Goal: Task Accomplishment & Management: Use online tool/utility

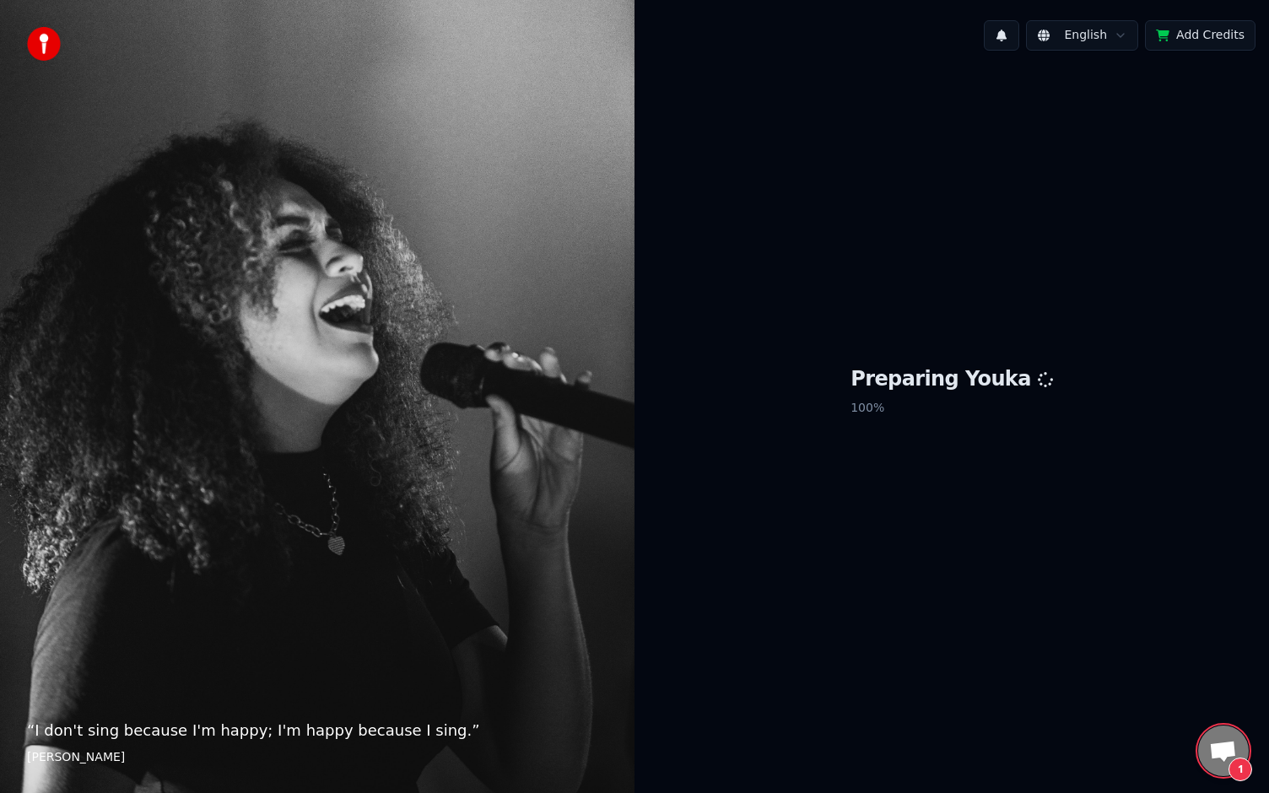
scroll to position [195, 0]
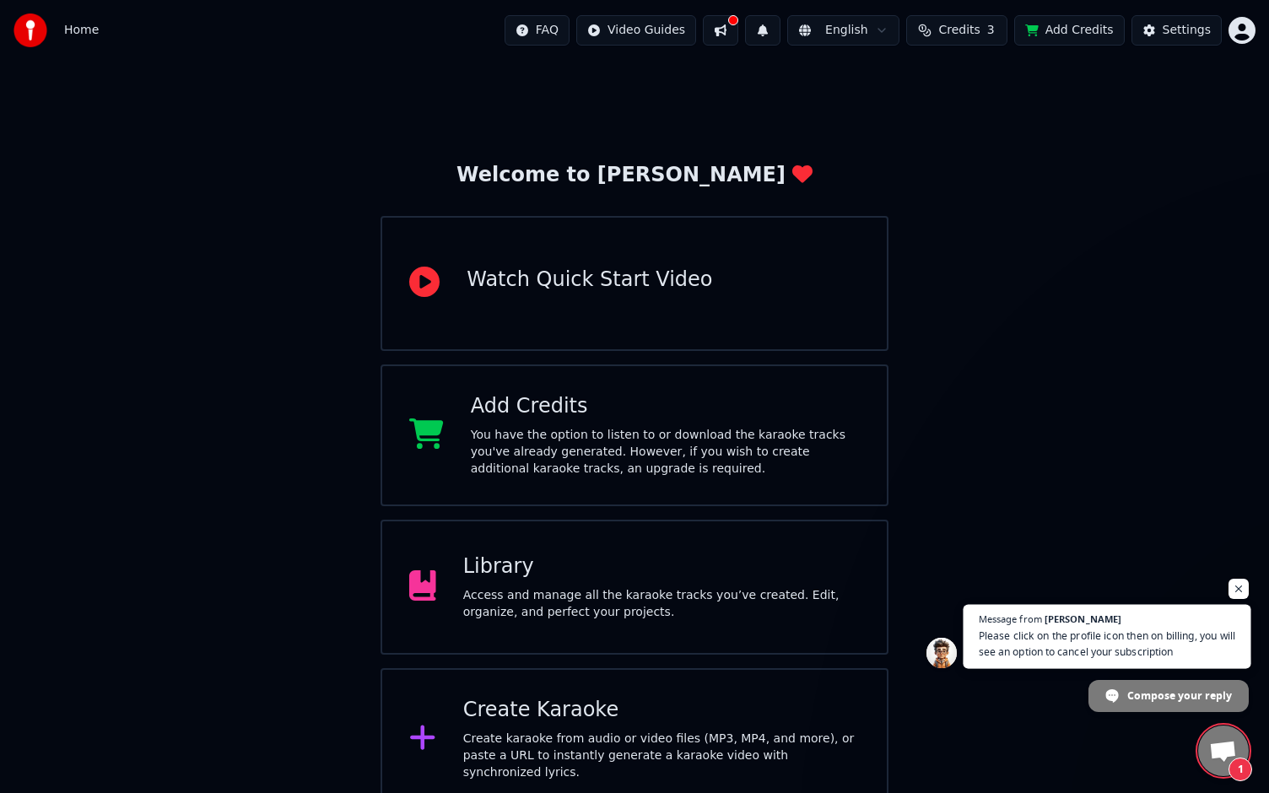
click at [1152, 641] on span "Please click on the profile icon then on billing, you will see an option to can…" at bounding box center [1107, 644] width 257 height 33
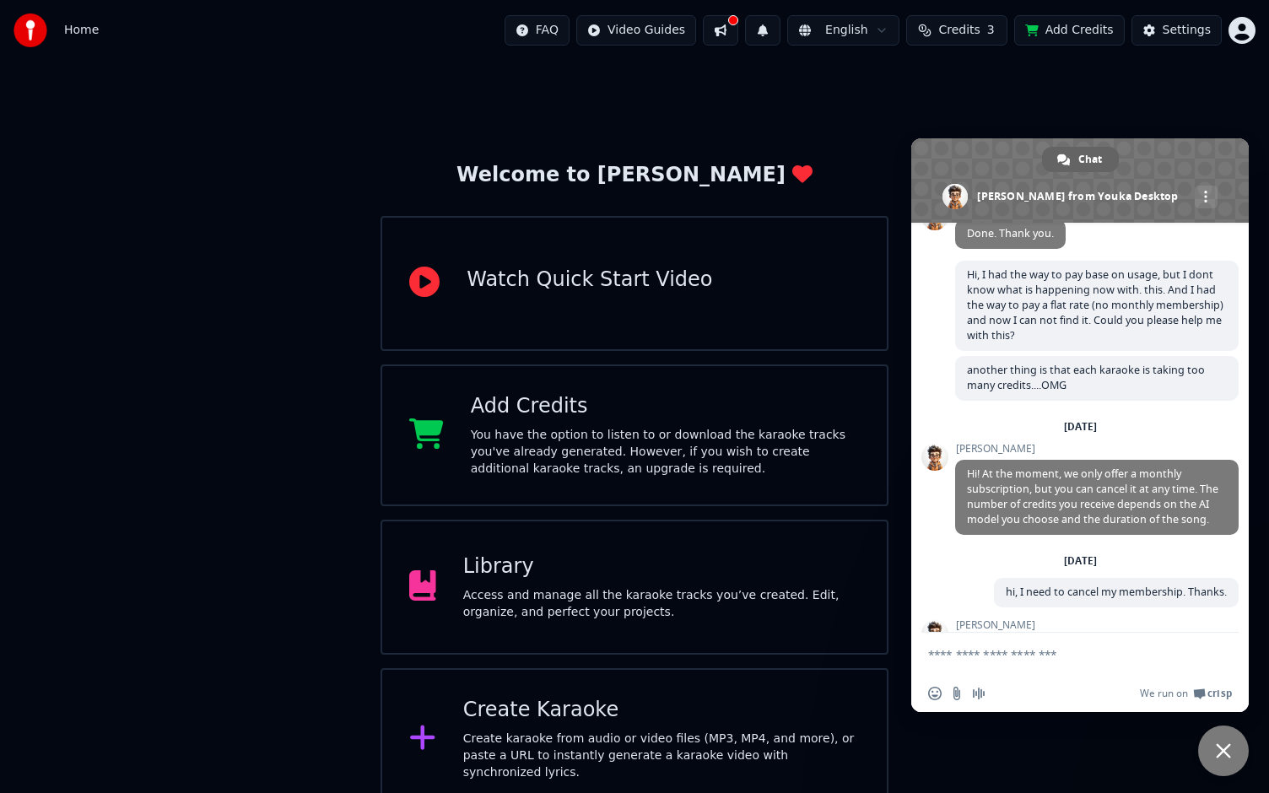
scroll to position [268, 0]
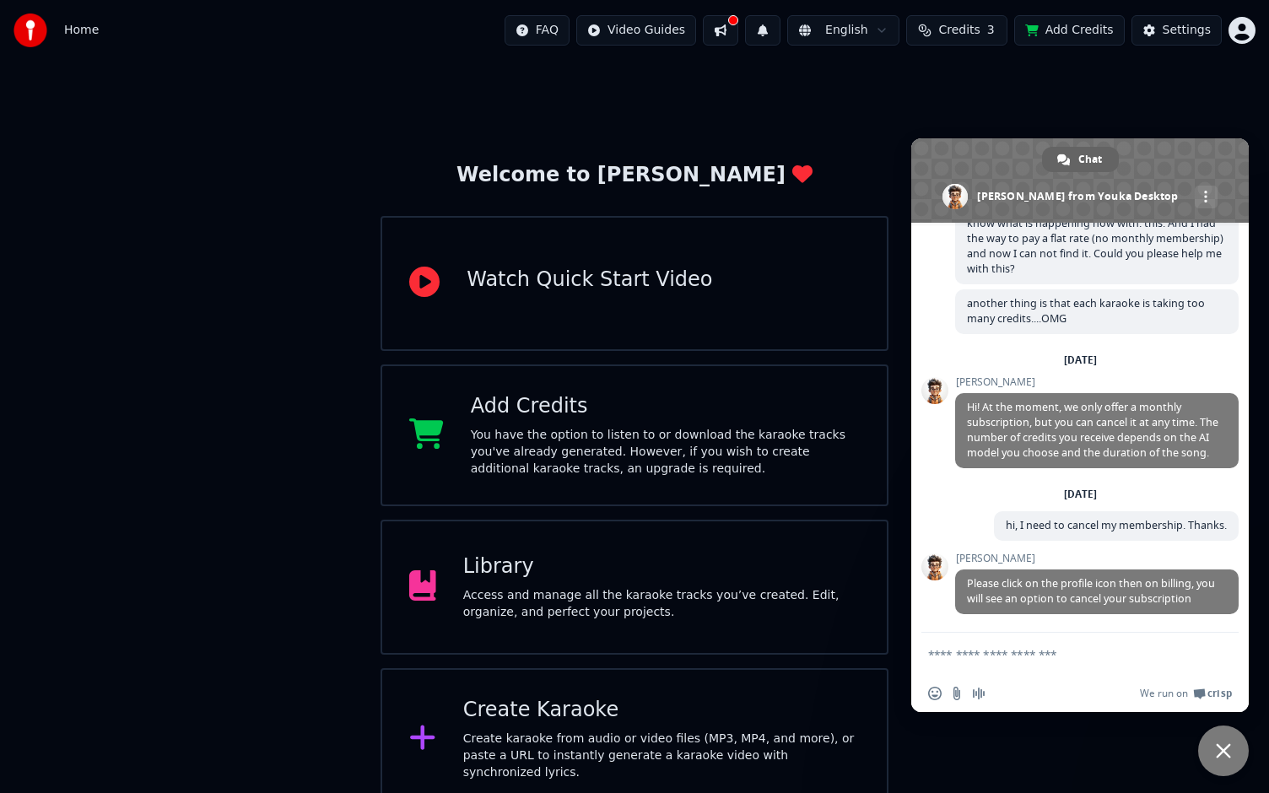
click at [1240, 34] on html "Home FAQ Video Guides English Credits 3 Add Credits Settings Welcome to Youka W…" at bounding box center [634, 405] width 1269 height 810
click at [1132, 100] on span "Billing" at bounding box center [1123, 108] width 36 height 17
click at [1218, 750] on span "Close chat" at bounding box center [1223, 750] width 15 height 15
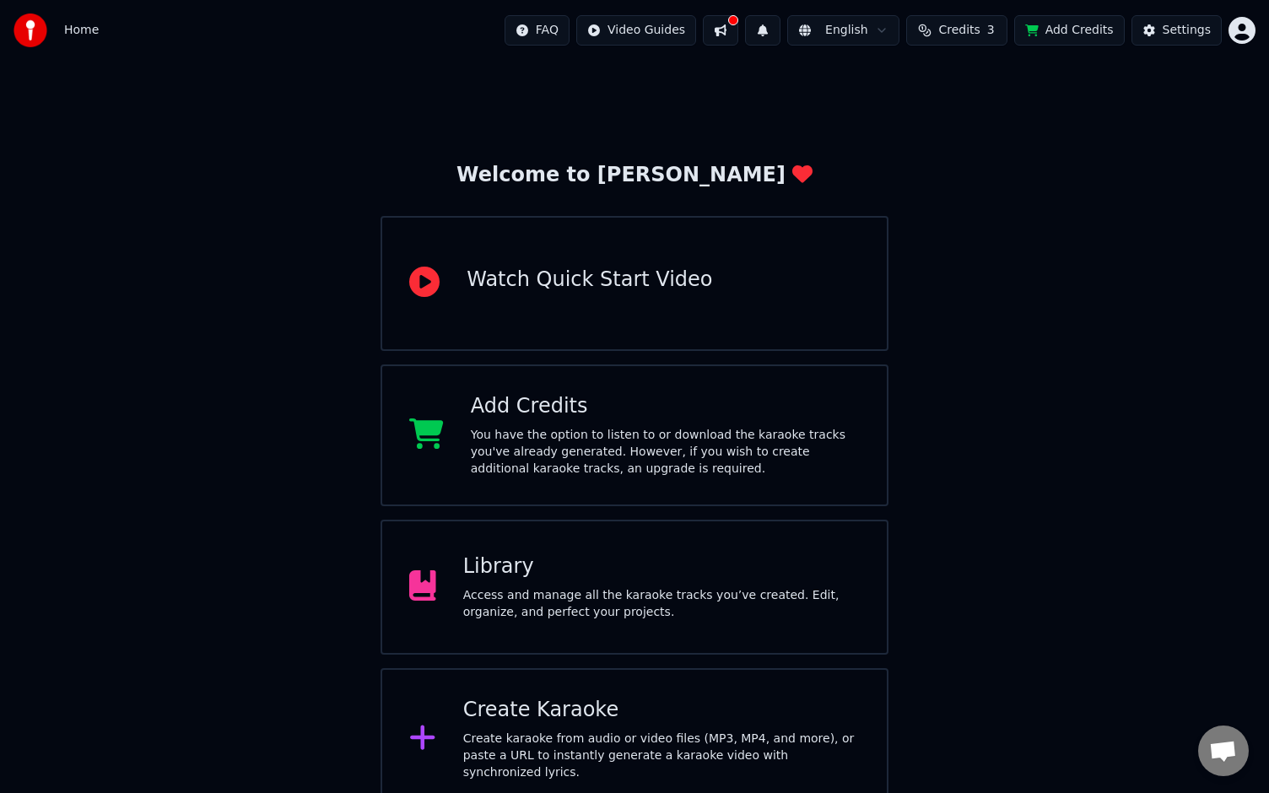
scroll to position [10, 0]
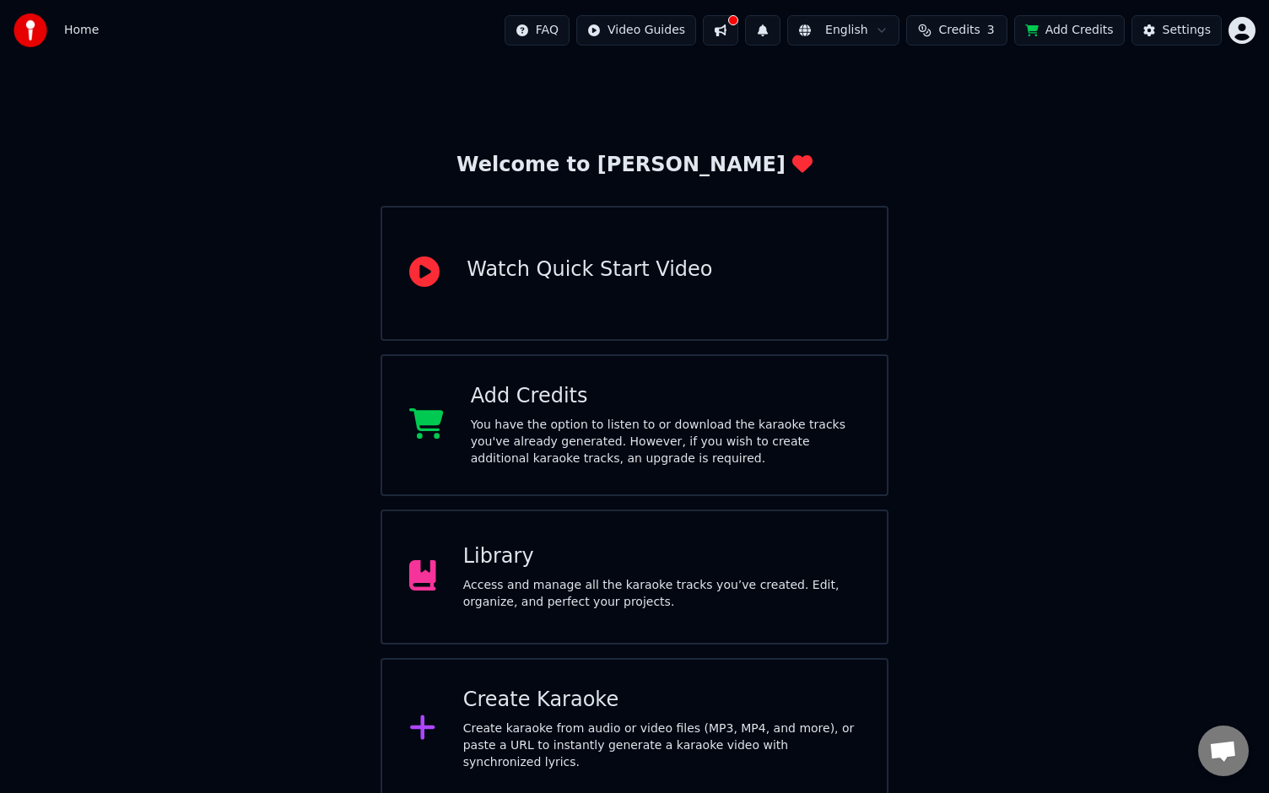
click at [560, 712] on div "Create Karaoke" at bounding box center [661, 700] width 397 height 27
click at [1095, 31] on button "Add Credits" at bounding box center [1069, 30] width 111 height 30
click at [980, 29] on span "Credits" at bounding box center [958, 30] width 41 height 17
click at [960, 188] on button "Refresh" at bounding box center [961, 203] width 87 height 30
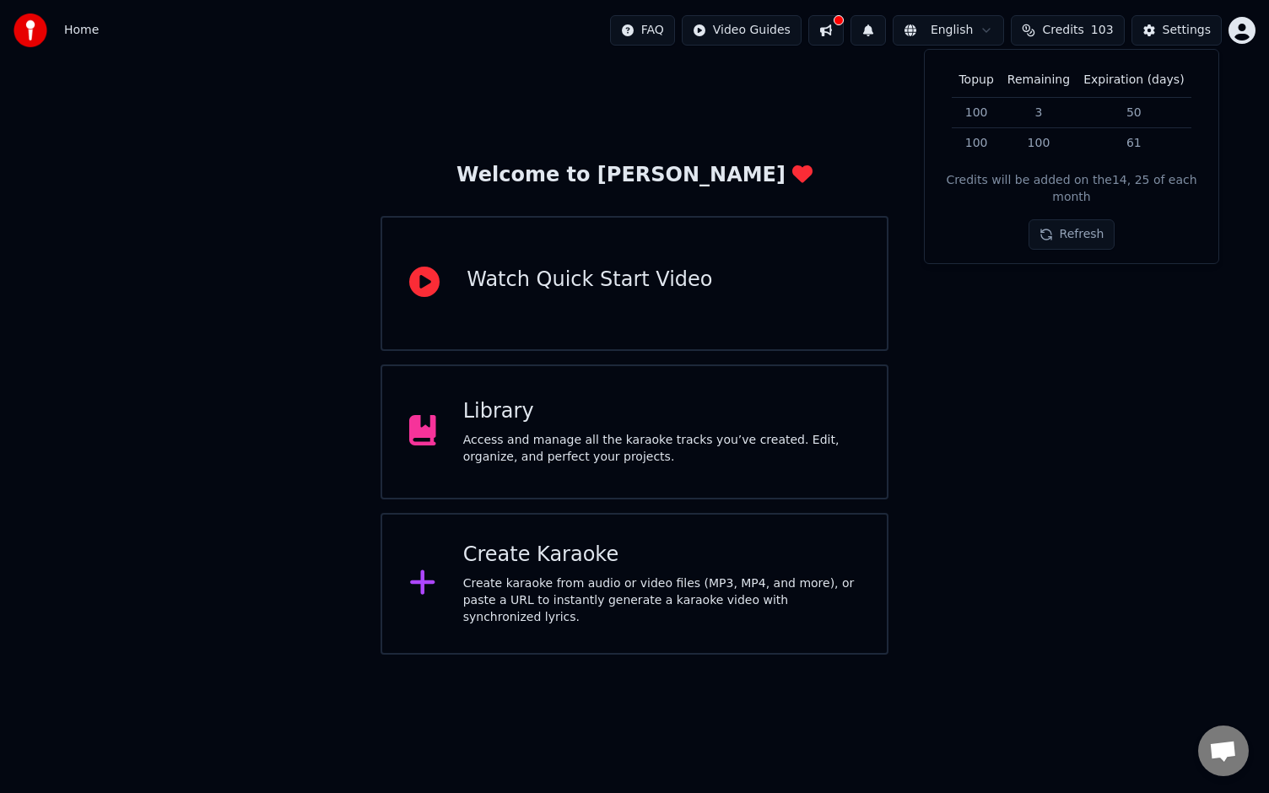
scroll to position [0, 0]
click at [1238, 30] on html "Home FAQ Video Guides English Credits 103 Settings Welcome to Youka Watch Quick…" at bounding box center [634, 327] width 1269 height 655
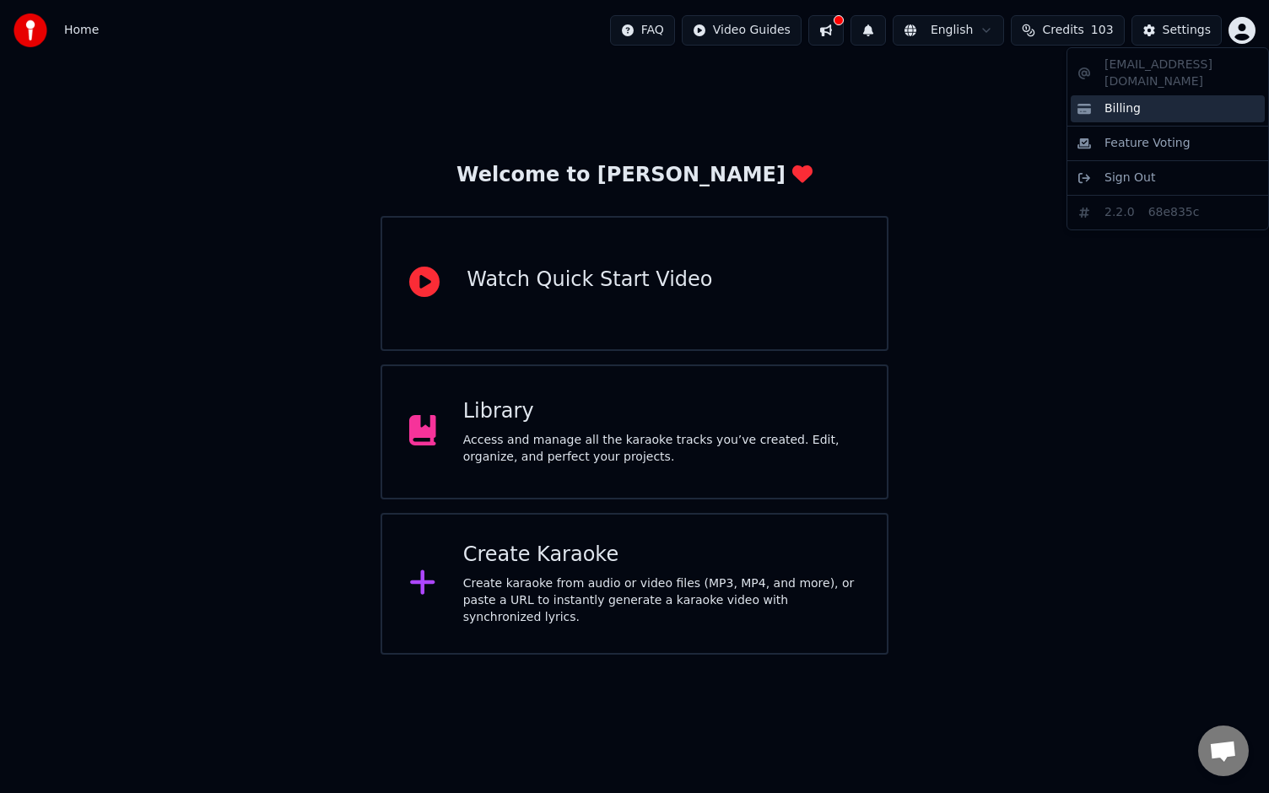
click at [1132, 100] on span "Billing" at bounding box center [1123, 108] width 36 height 17
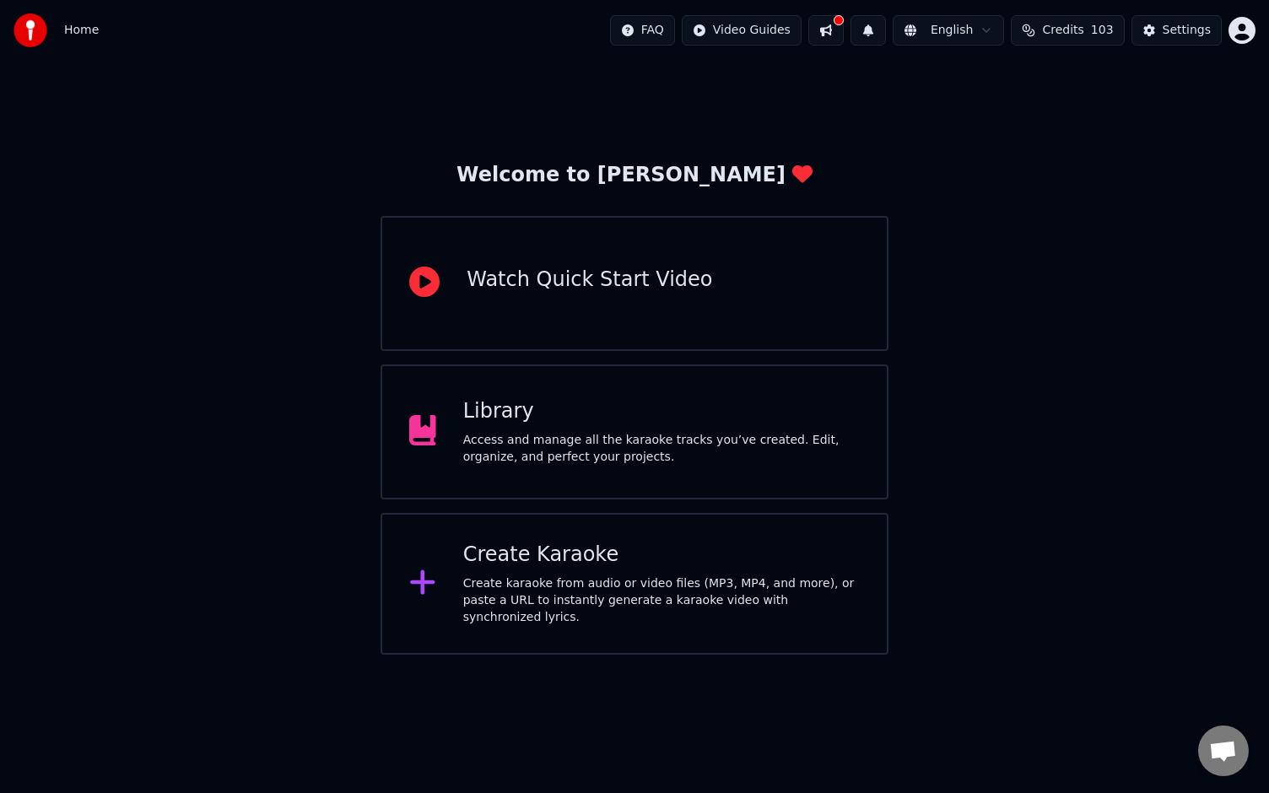
click at [1242, 34] on html "Home FAQ Video Guides English Credits 103 Settings Welcome to Youka Watch Quick…" at bounding box center [634, 327] width 1269 height 655
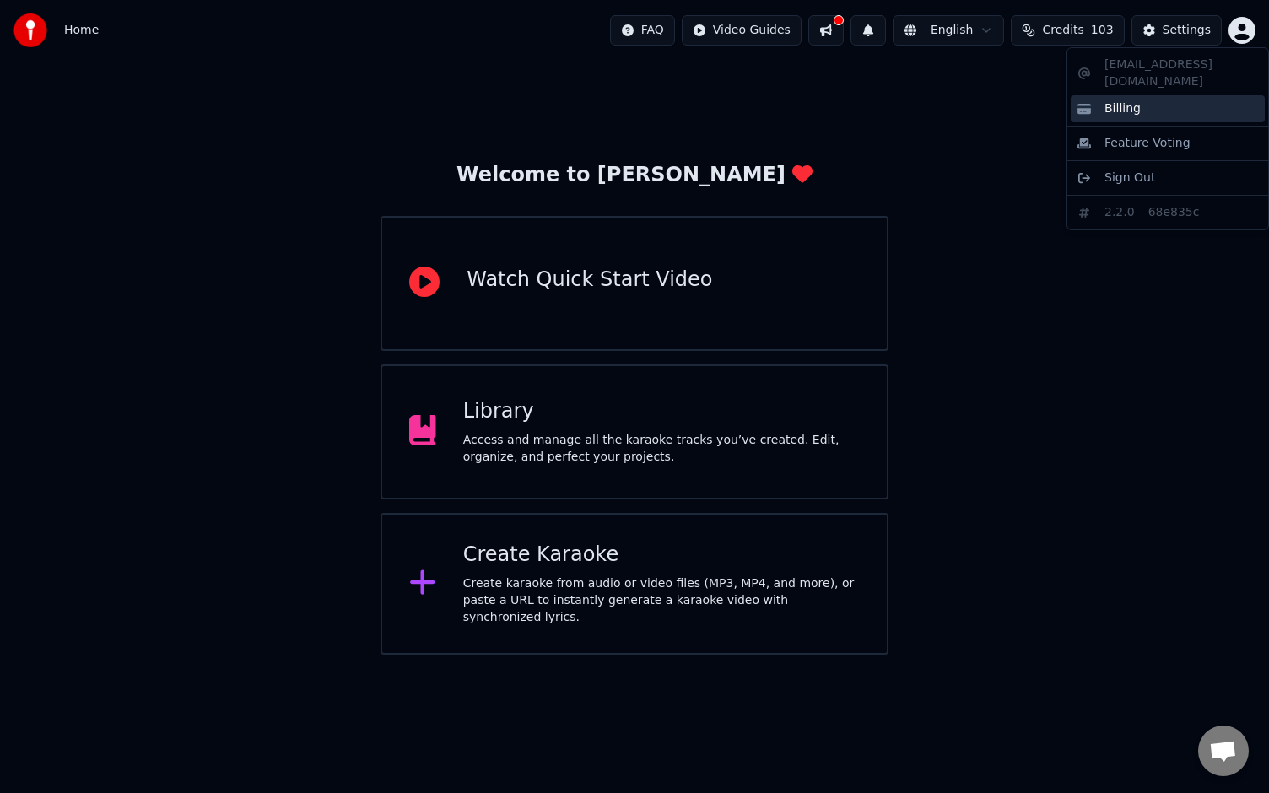
click at [1141, 95] on div "Billing" at bounding box center [1168, 108] width 194 height 27
click at [1229, 31] on html "Home FAQ Video Guides English Credits 103 Settings Welcome to Youka Watch Quick…" at bounding box center [634, 327] width 1269 height 655
click at [1145, 95] on div "Billing" at bounding box center [1168, 108] width 194 height 27
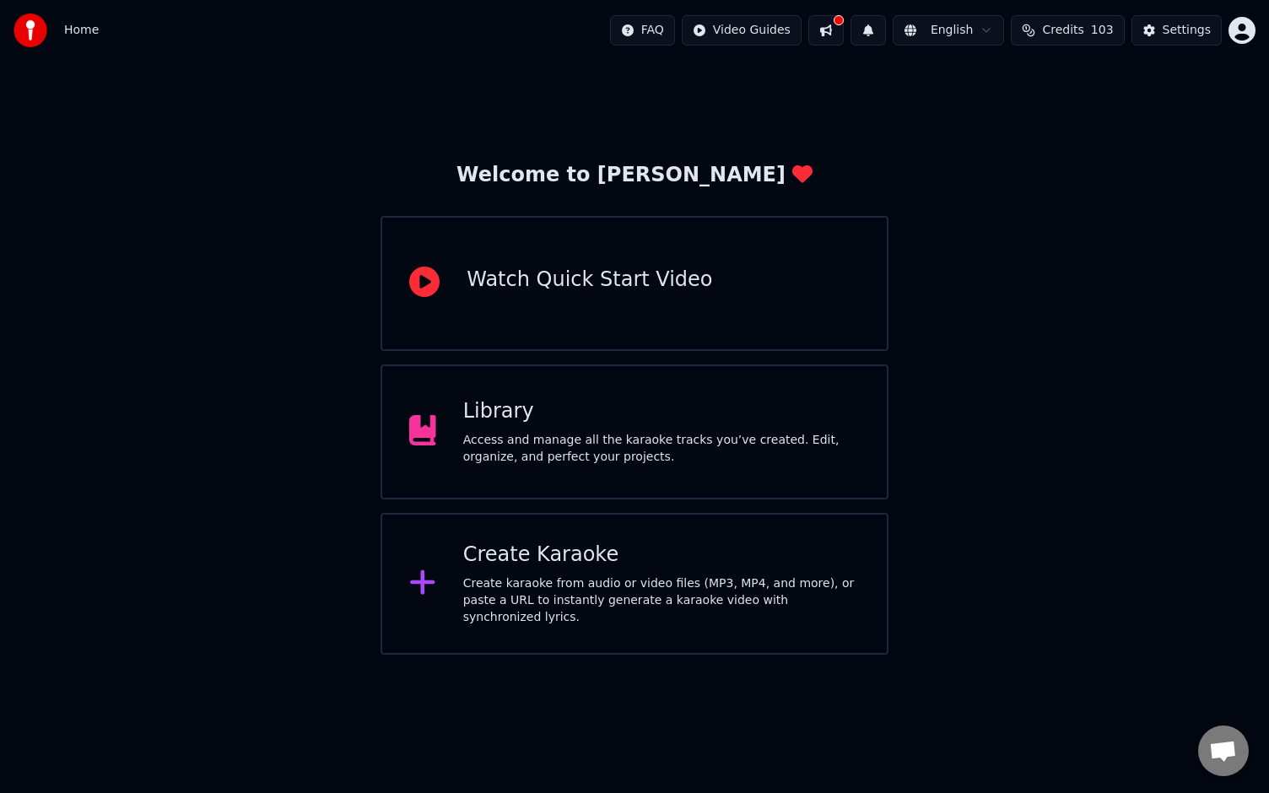
click at [548, 568] on div "Create Karaoke" at bounding box center [661, 555] width 397 height 27
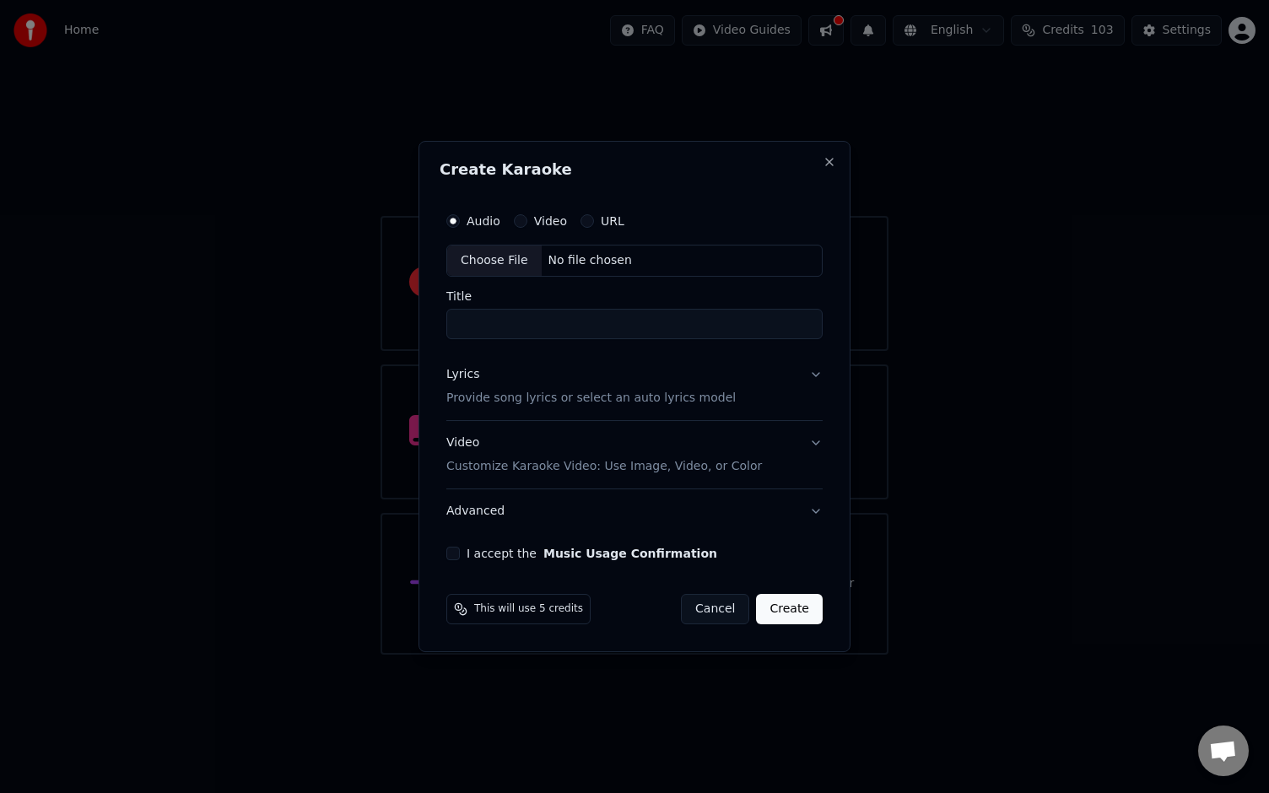
click at [517, 219] on button "Video" at bounding box center [521, 221] width 14 height 14
click at [567, 261] on div "No file chosen" at bounding box center [590, 260] width 97 height 17
type input "**********"
click at [449, 556] on button "I accept the Music Usage Confirmation" at bounding box center [450, 554] width 14 height 14
click at [787, 613] on button "Create" at bounding box center [792, 609] width 67 height 30
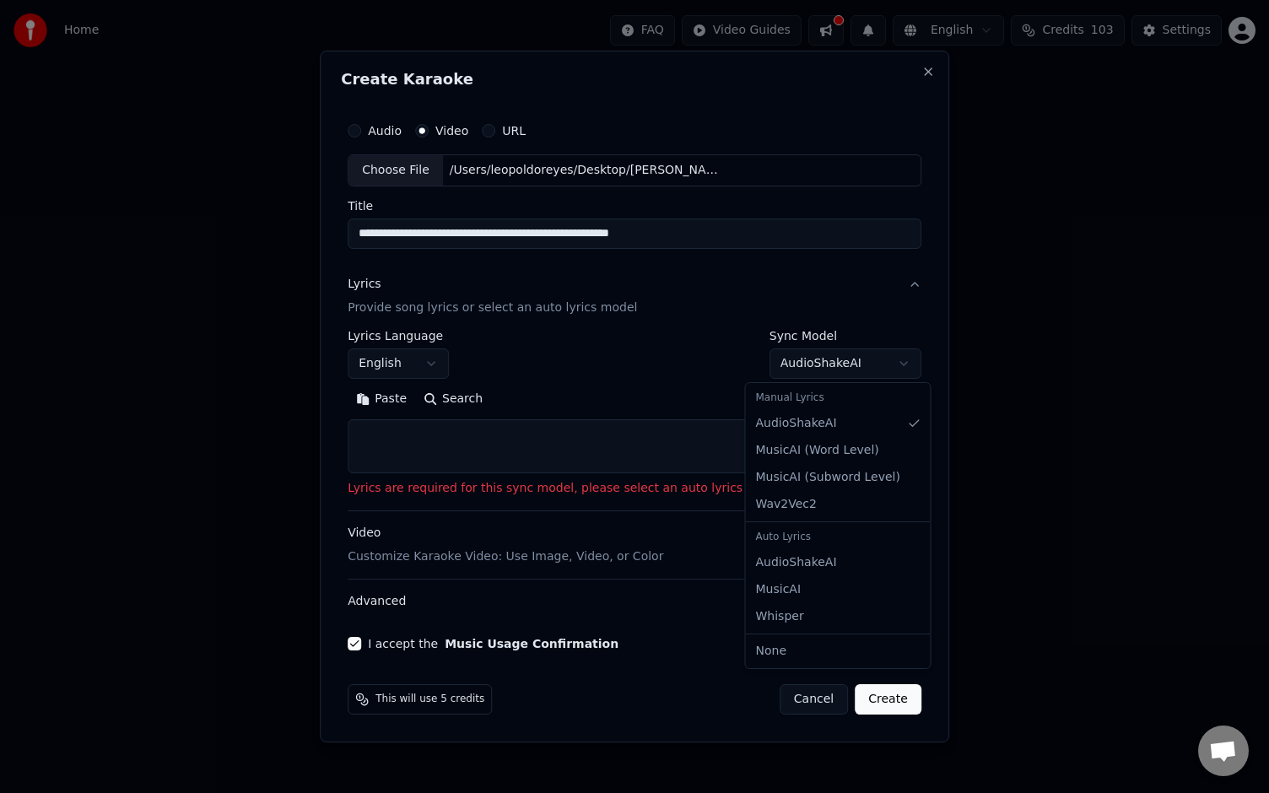
click at [878, 363] on body "Home FAQ Video Guides English Credits 103 Settings Welcome to Youka Watch Quick…" at bounding box center [634, 327] width 1269 height 655
select select "**********"
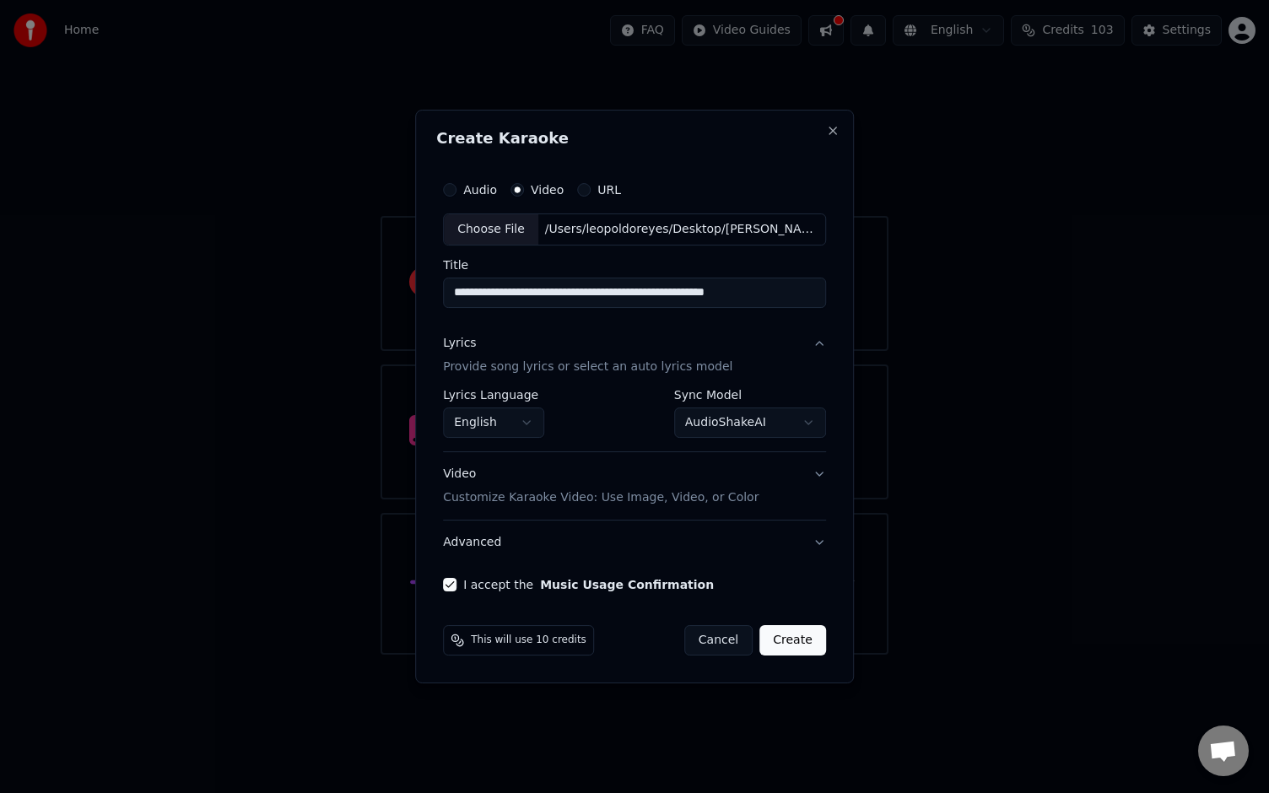
click at [800, 637] on button "Create" at bounding box center [792, 640] width 67 height 30
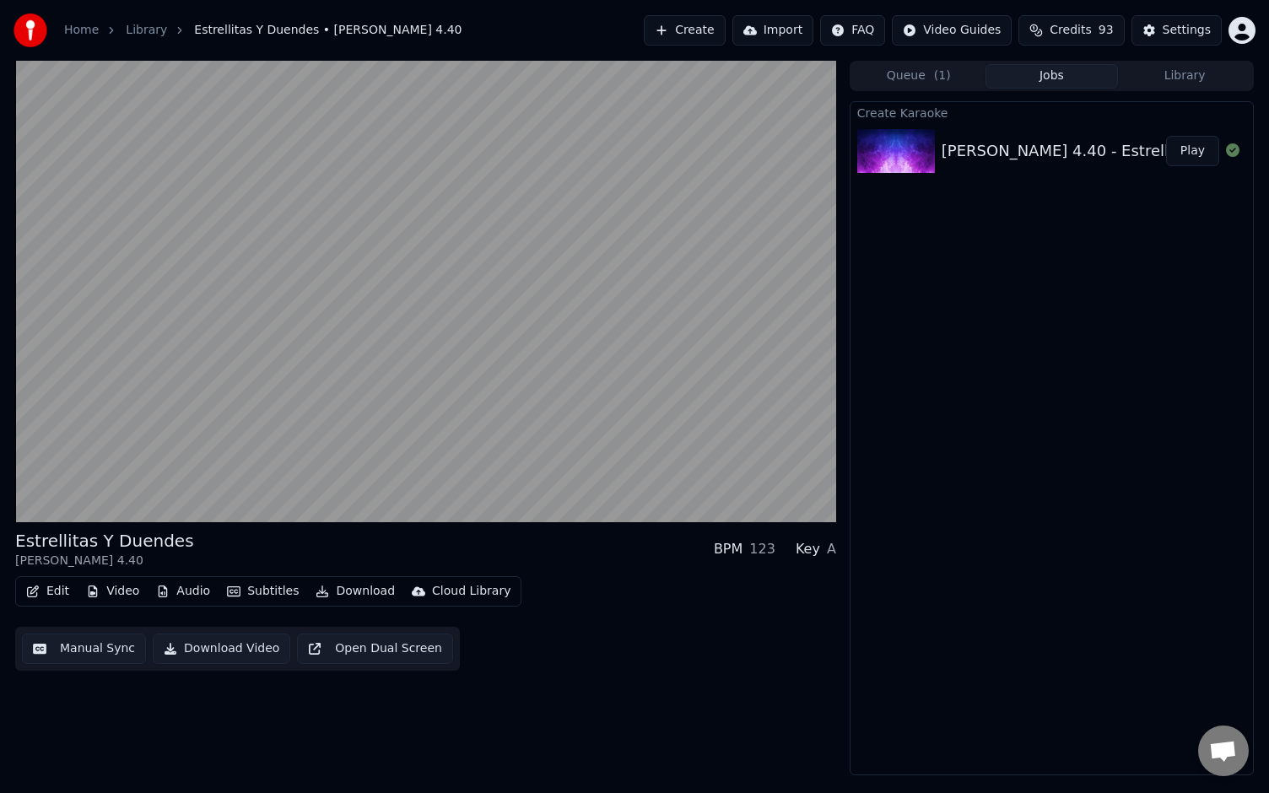
click at [44, 590] on button "Edit" at bounding box center [47, 592] width 57 height 24
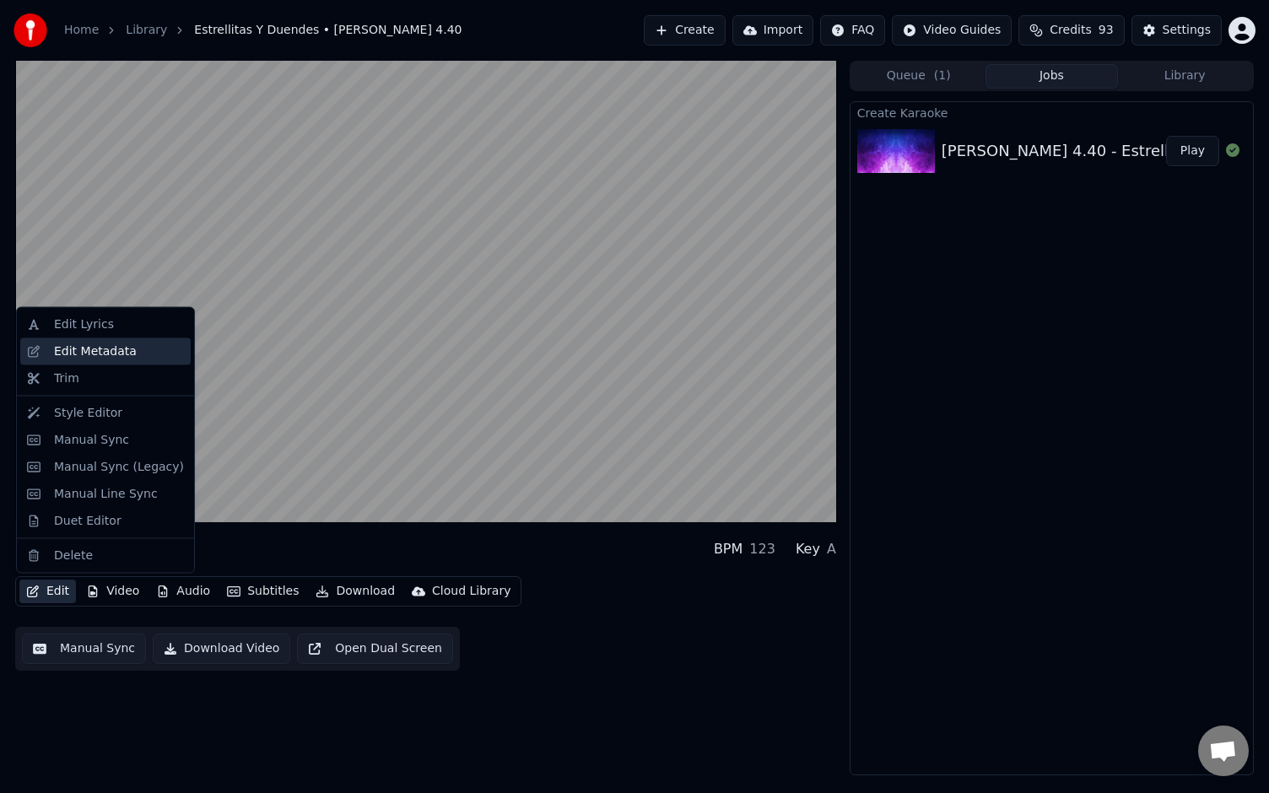
click at [112, 352] on div "Edit Metadata" at bounding box center [95, 351] width 83 height 17
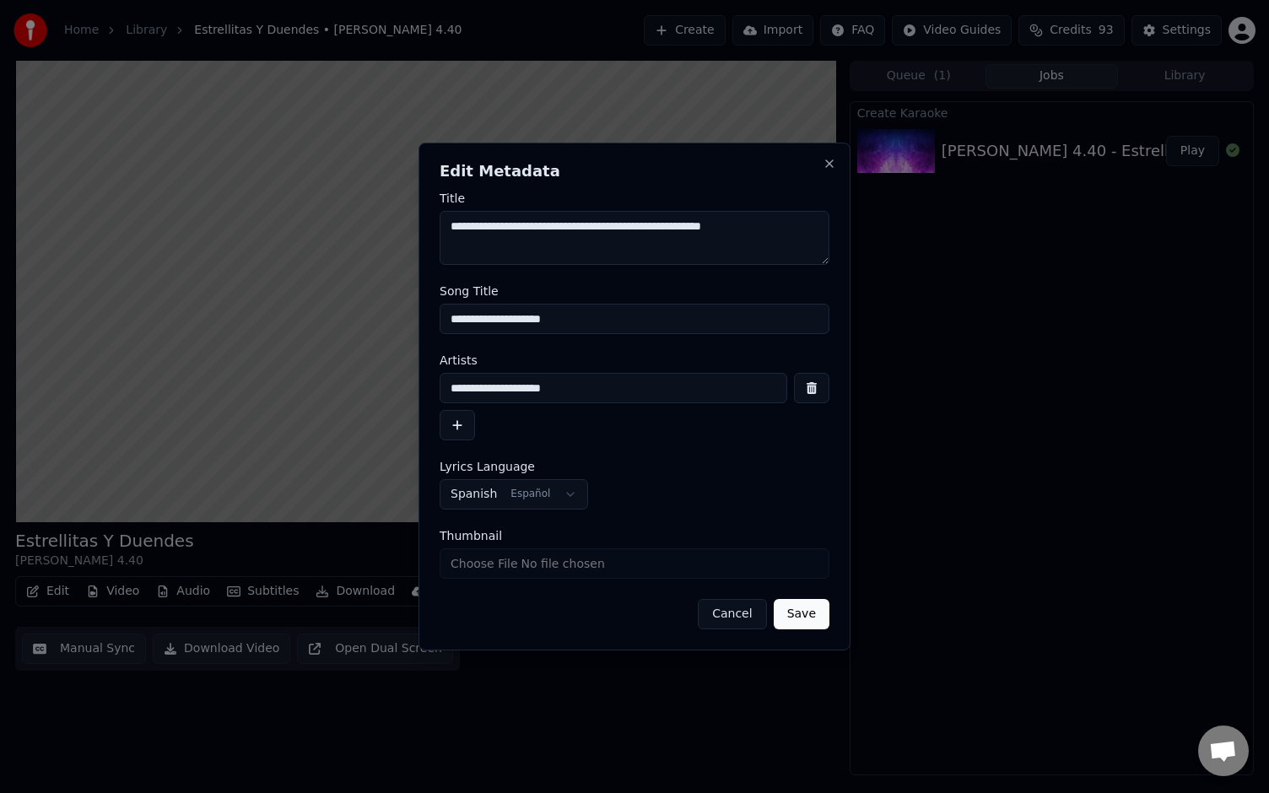
click at [711, 240] on textarea "**********" at bounding box center [635, 238] width 390 height 54
drag, startPoint x: 704, startPoint y: 225, endPoint x: 807, endPoint y: 230, distance: 103.0
click at [807, 230] on textarea "**********" at bounding box center [635, 238] width 390 height 54
type textarea "**********"
click at [802, 617] on button "Save" at bounding box center [802, 614] width 56 height 30
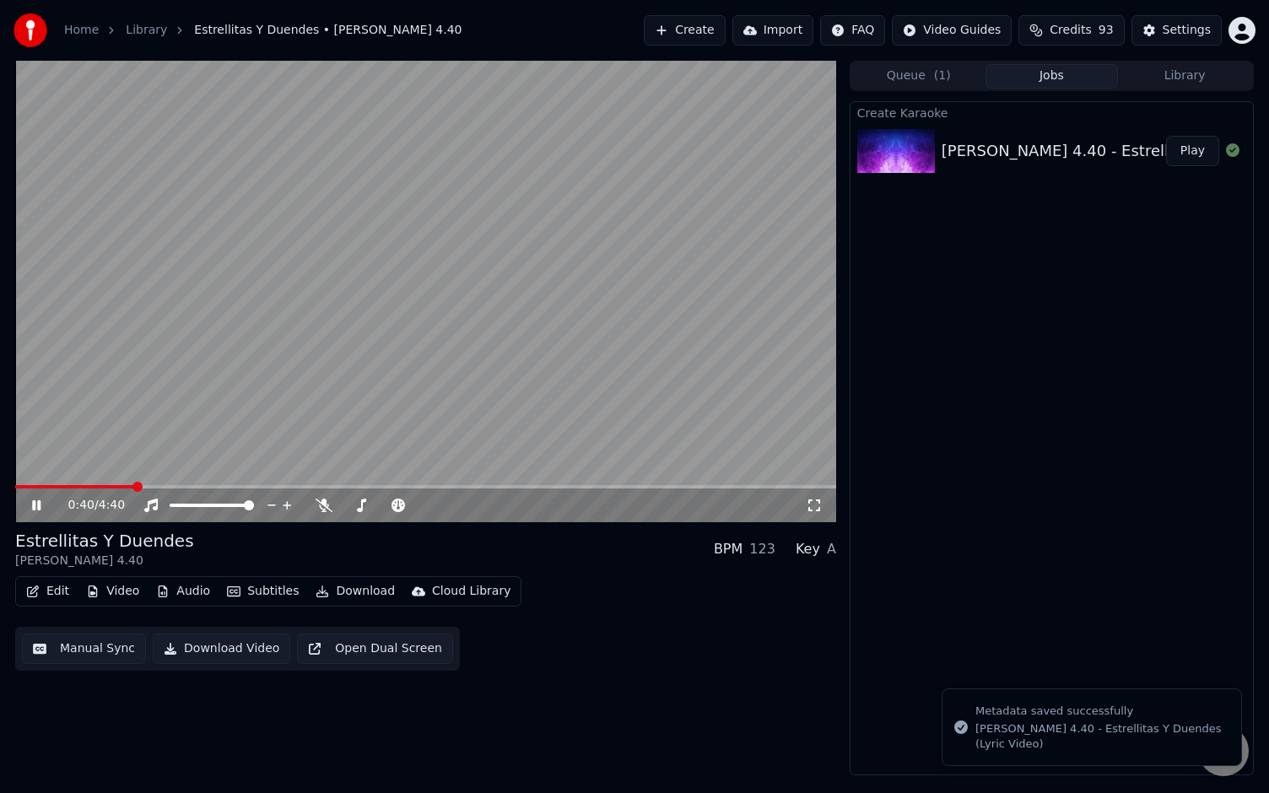
click at [1205, 139] on button "Play" at bounding box center [1192, 151] width 53 height 30
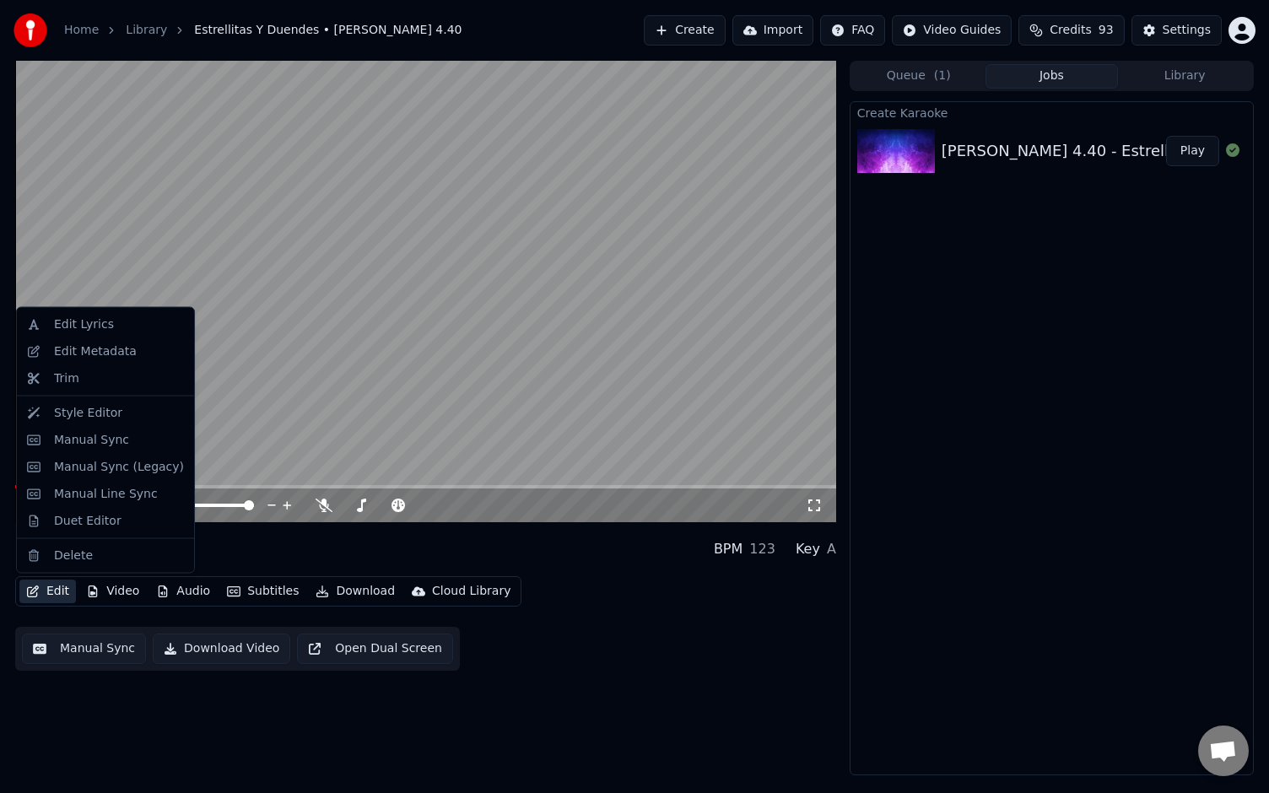
click at [50, 592] on button "Edit" at bounding box center [47, 592] width 57 height 24
click at [84, 324] on div "Edit Lyrics" at bounding box center [84, 324] width 60 height 17
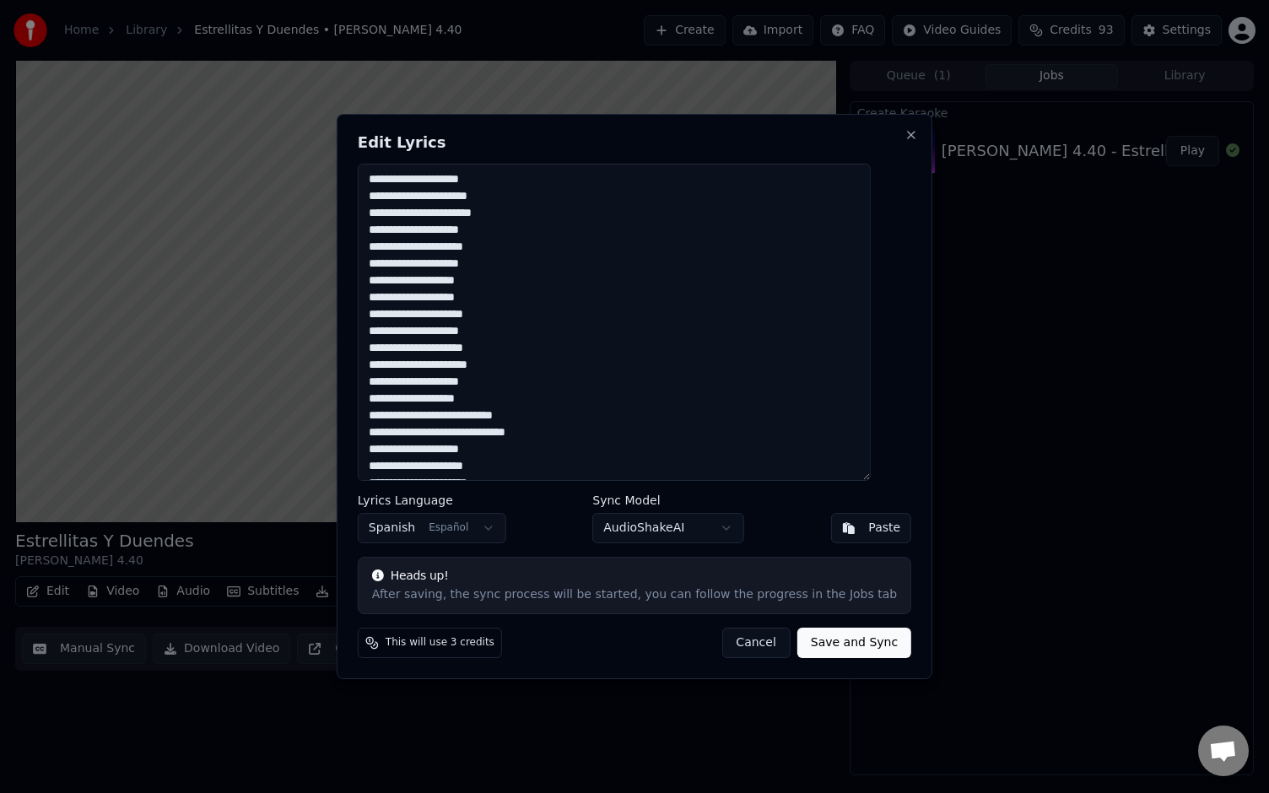
click at [746, 641] on button "Cancel" at bounding box center [755, 643] width 68 height 30
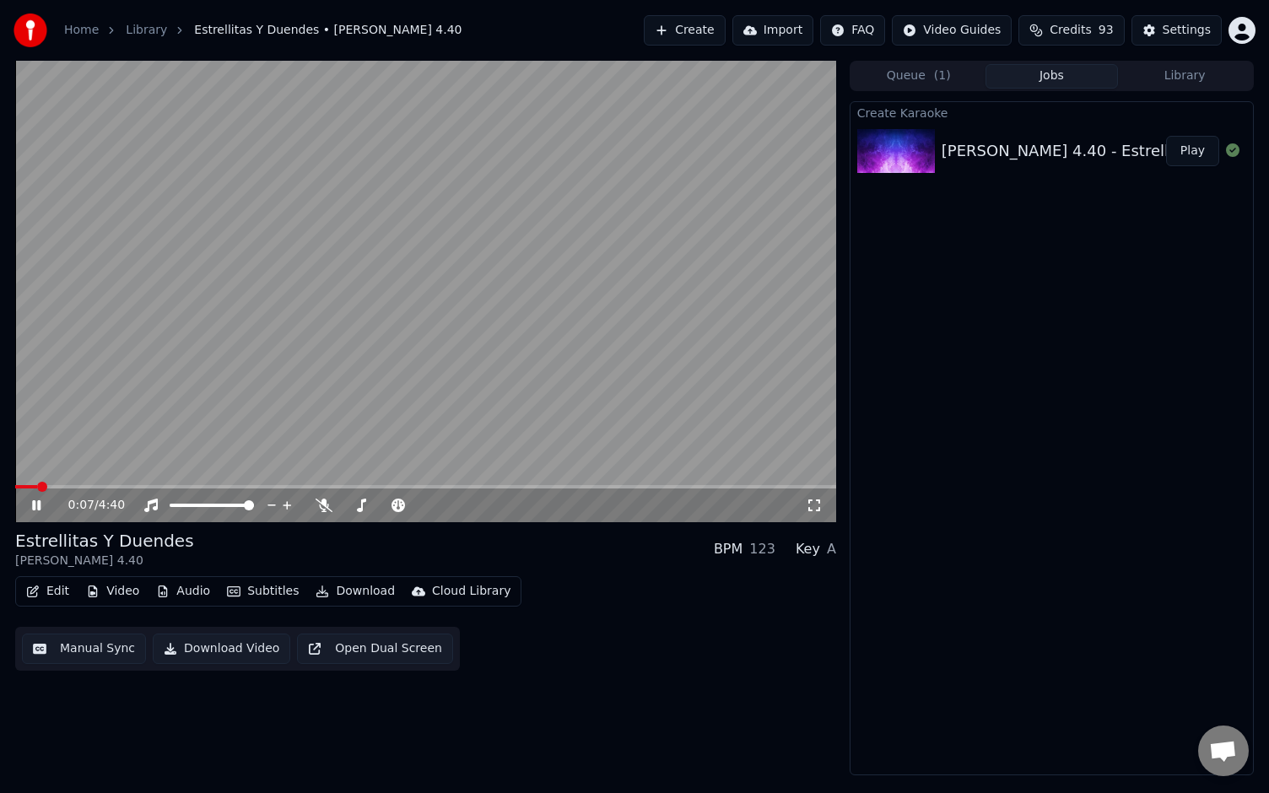
click at [357, 522] on div "0:07 / 4:40" at bounding box center [425, 506] width 821 height 34
click at [332, 501] on div "0:08 / 4:40" at bounding box center [437, 505] width 738 height 17
click at [324, 502] on icon at bounding box center [324, 506] width 17 height 14
click at [17, 487] on span at bounding box center [31, 486] width 32 height 3
click at [35, 505] on icon at bounding box center [49, 506] width 40 height 14
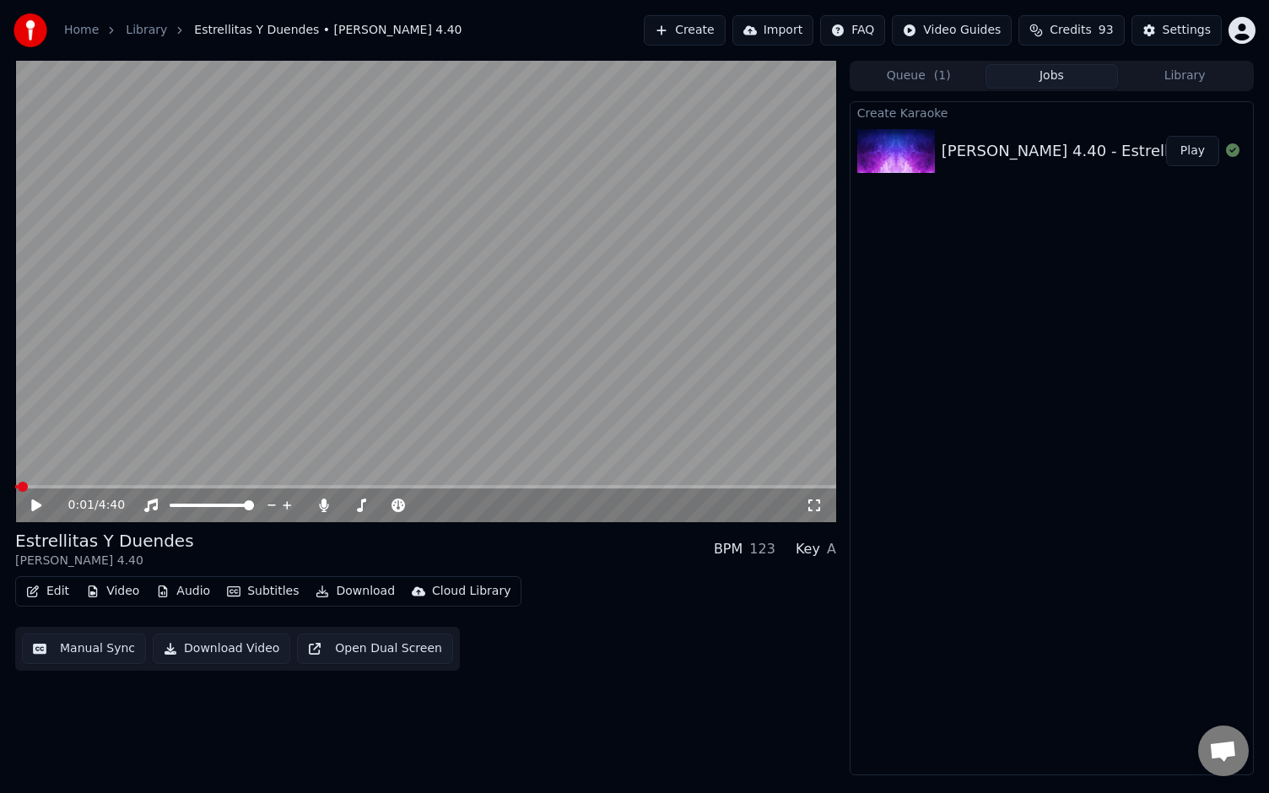
click at [1195, 149] on button "Play" at bounding box center [1192, 151] width 53 height 30
click at [45, 590] on button "Edit" at bounding box center [47, 592] width 57 height 24
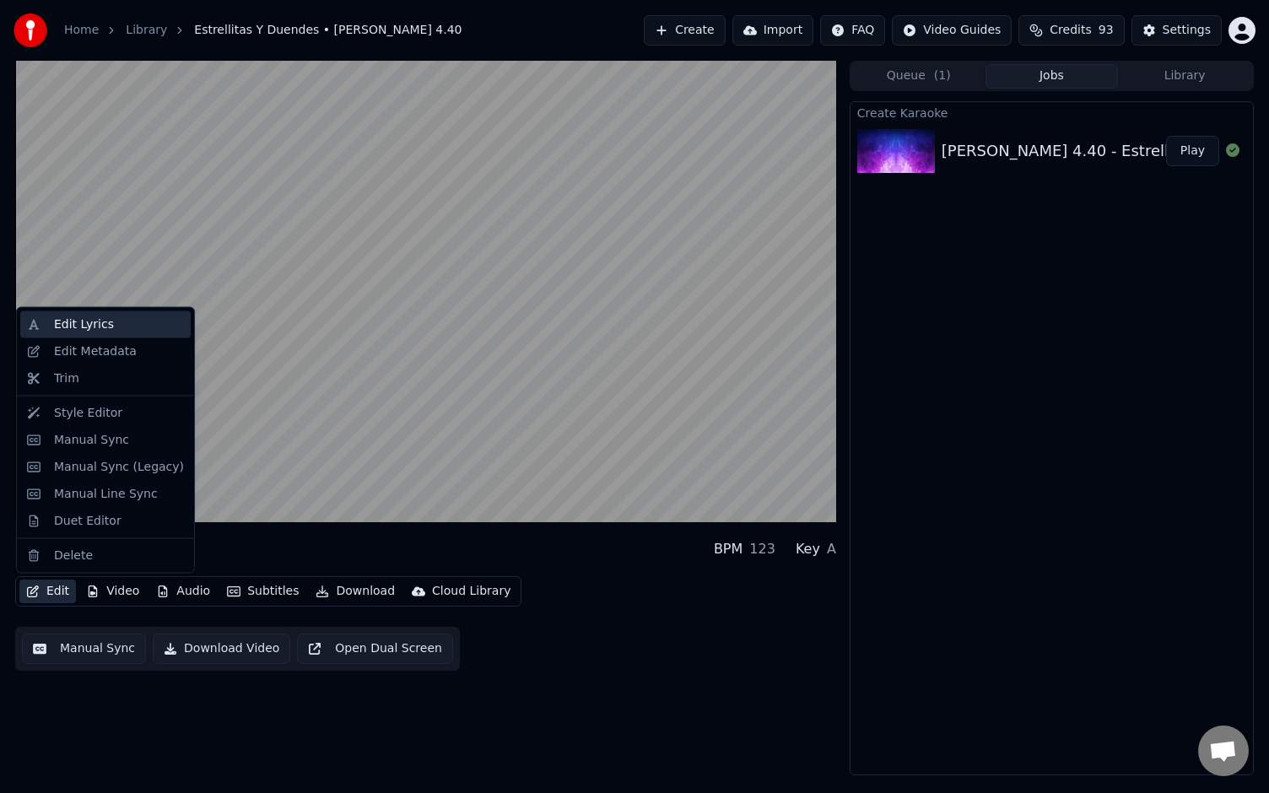
click at [106, 319] on div "Edit Lyrics" at bounding box center [84, 324] width 60 height 17
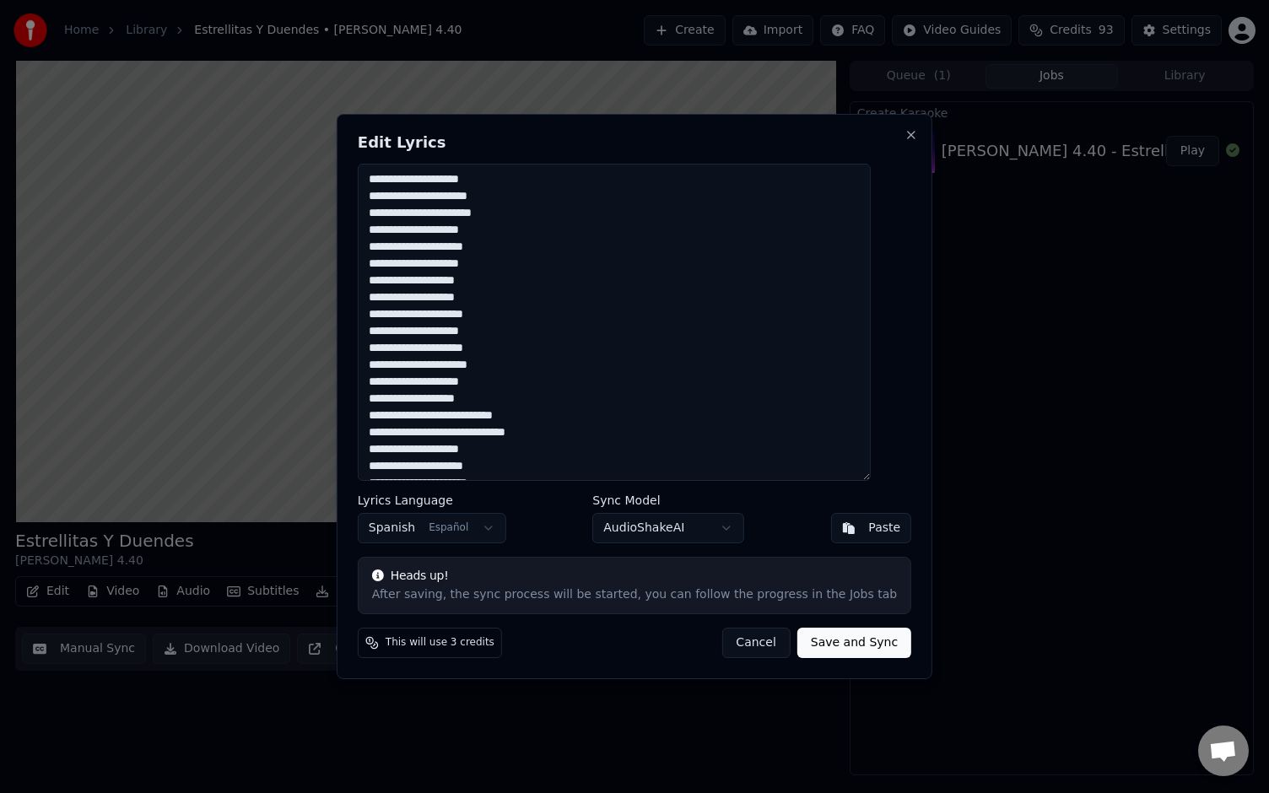
click at [425, 232] on textarea at bounding box center [614, 322] width 513 height 317
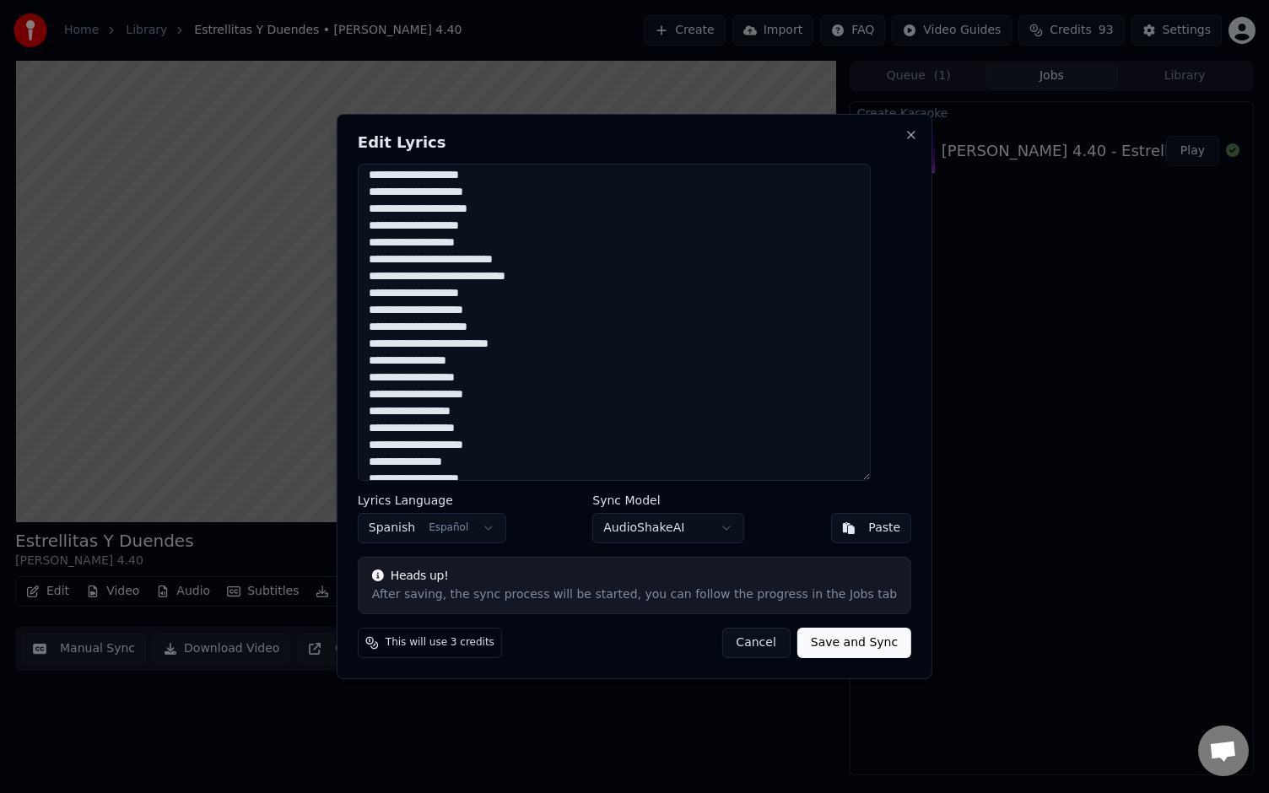
scroll to position [158, 0]
click at [435, 191] on textarea at bounding box center [614, 322] width 513 height 317
click at [436, 191] on textarea at bounding box center [614, 322] width 513 height 317
click at [435, 188] on textarea at bounding box center [614, 322] width 513 height 317
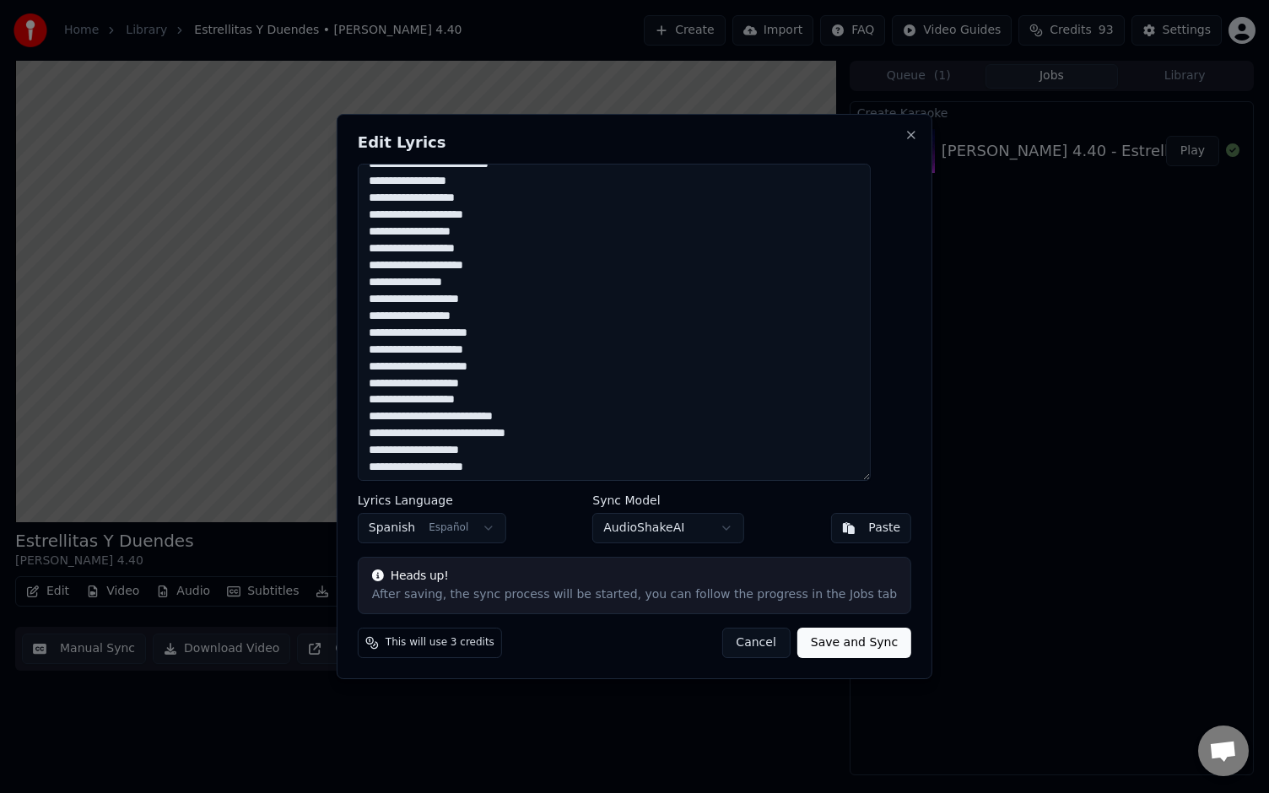
scroll to position [337, 0]
click at [435, 303] on textarea at bounding box center [614, 322] width 513 height 317
click at [460, 305] on textarea at bounding box center [614, 322] width 513 height 317
click at [441, 348] on textarea at bounding box center [614, 322] width 513 height 317
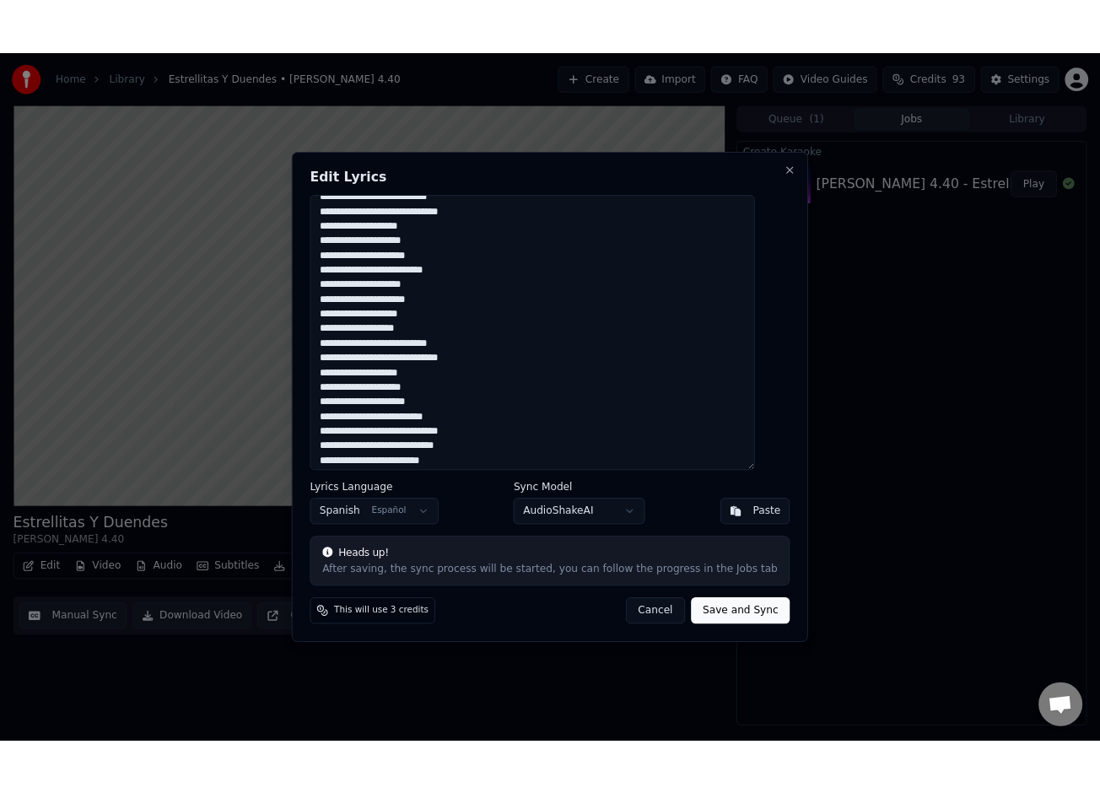
scroll to position [592, 0]
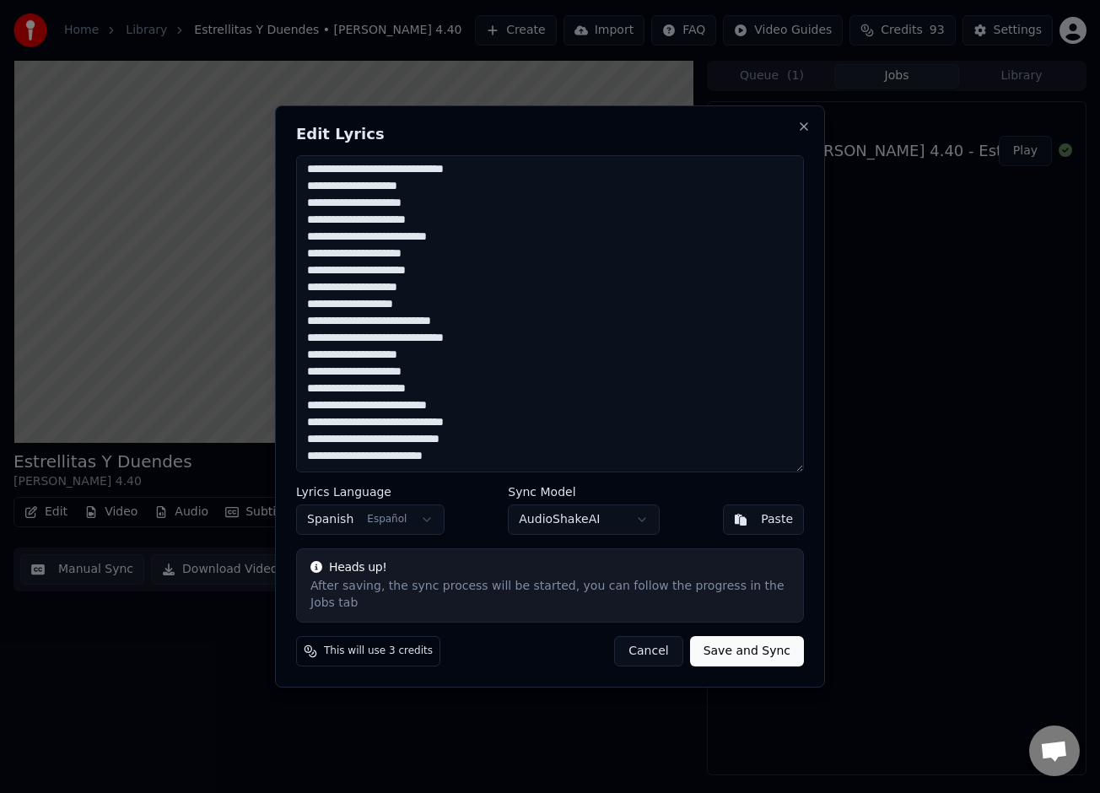
click at [355, 257] on textarea at bounding box center [550, 313] width 508 height 317
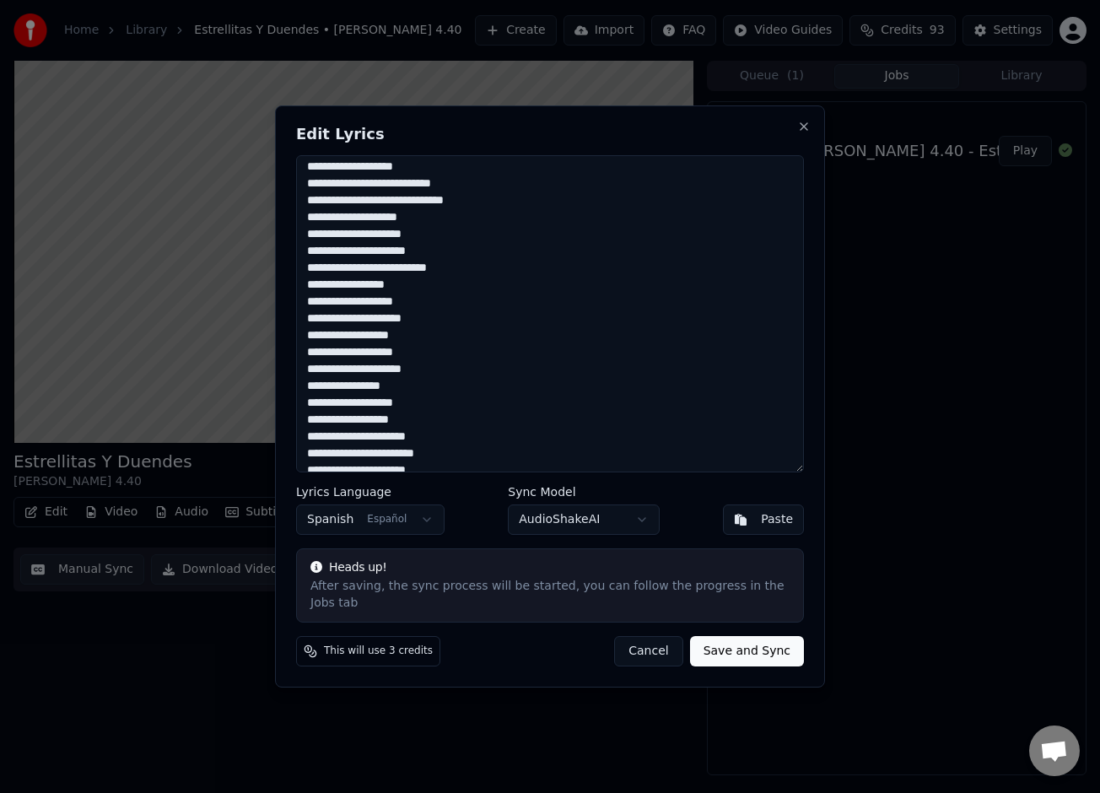
scroll to position [0, 0]
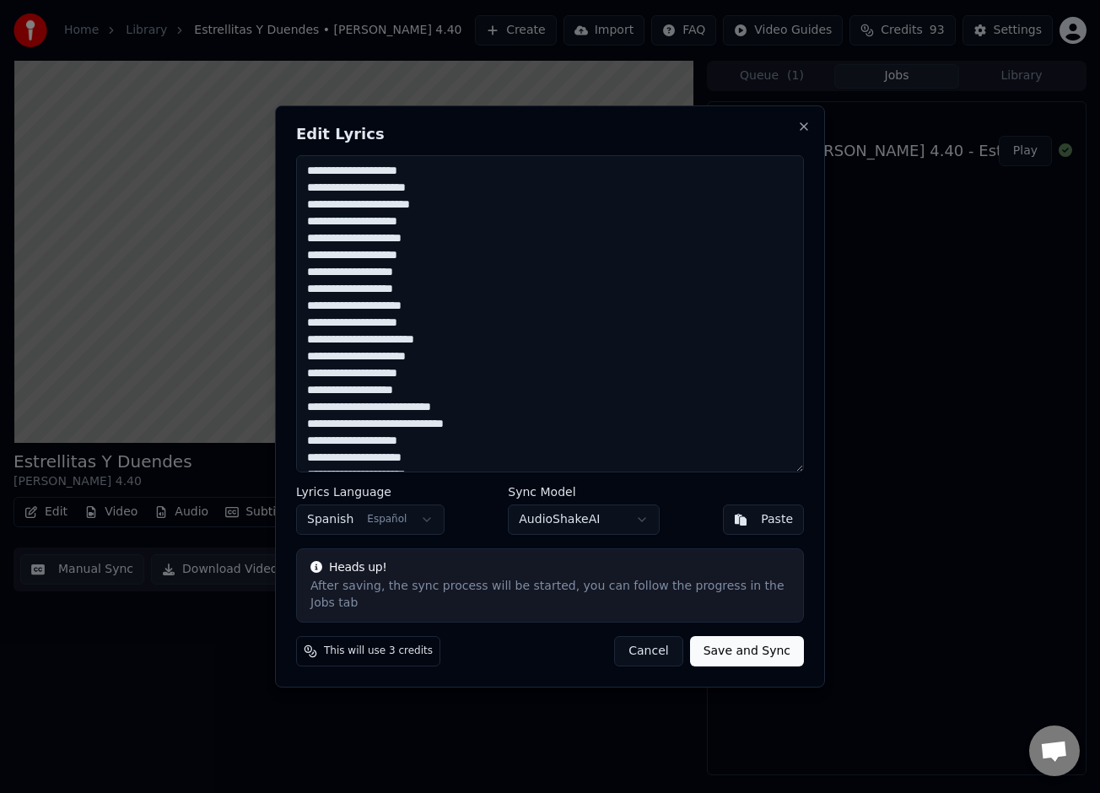
click at [349, 340] on textarea at bounding box center [550, 313] width 508 height 317
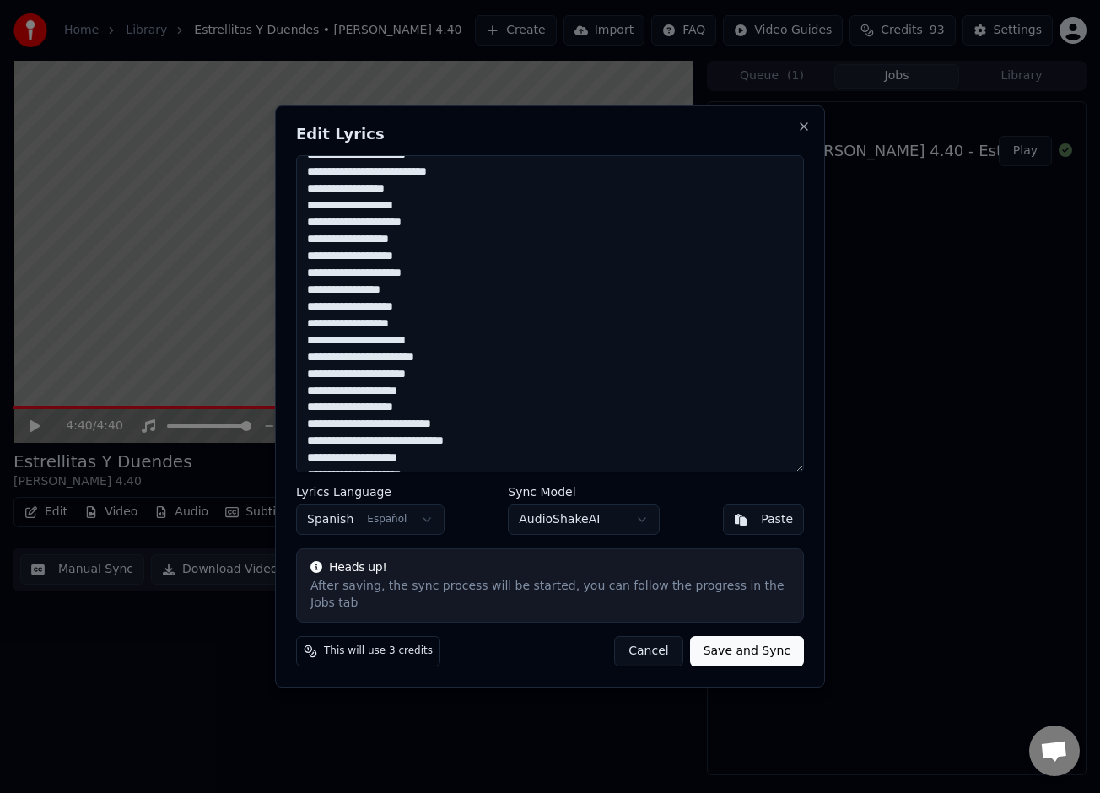
scroll to position [324, 0]
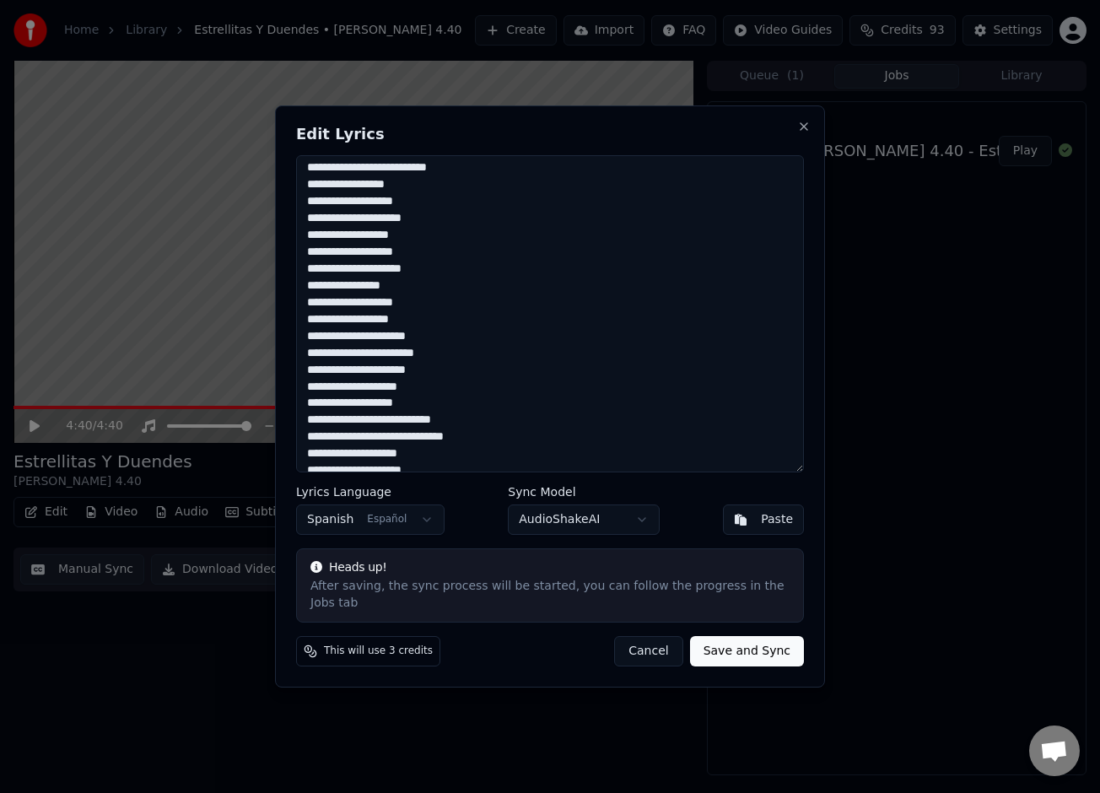
click at [347, 351] on textarea at bounding box center [550, 313] width 508 height 317
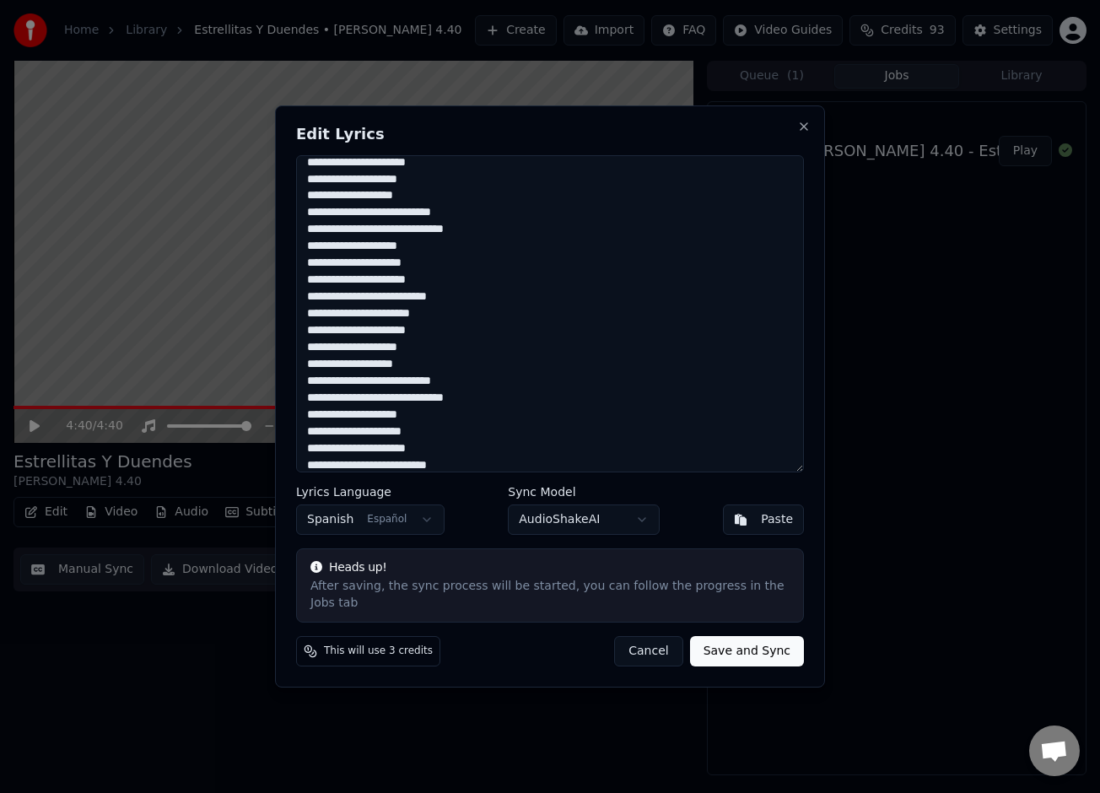
scroll to position [538, 0]
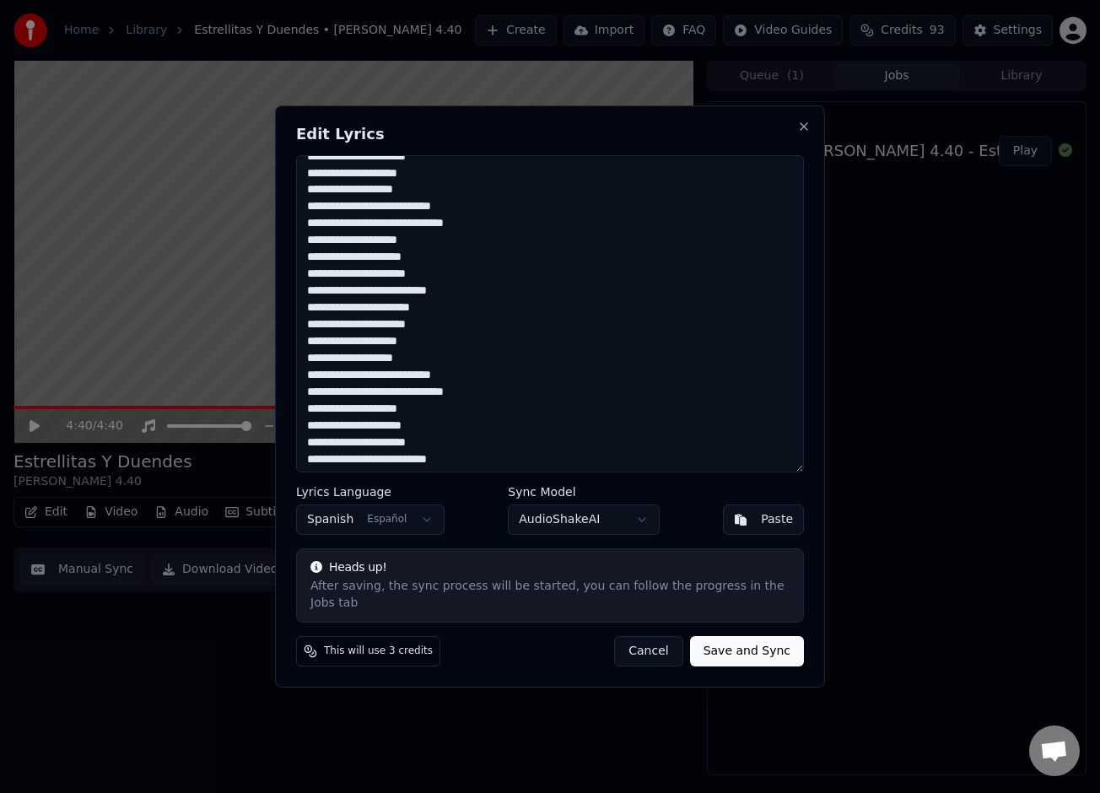
click at [354, 311] on textarea at bounding box center [550, 313] width 508 height 317
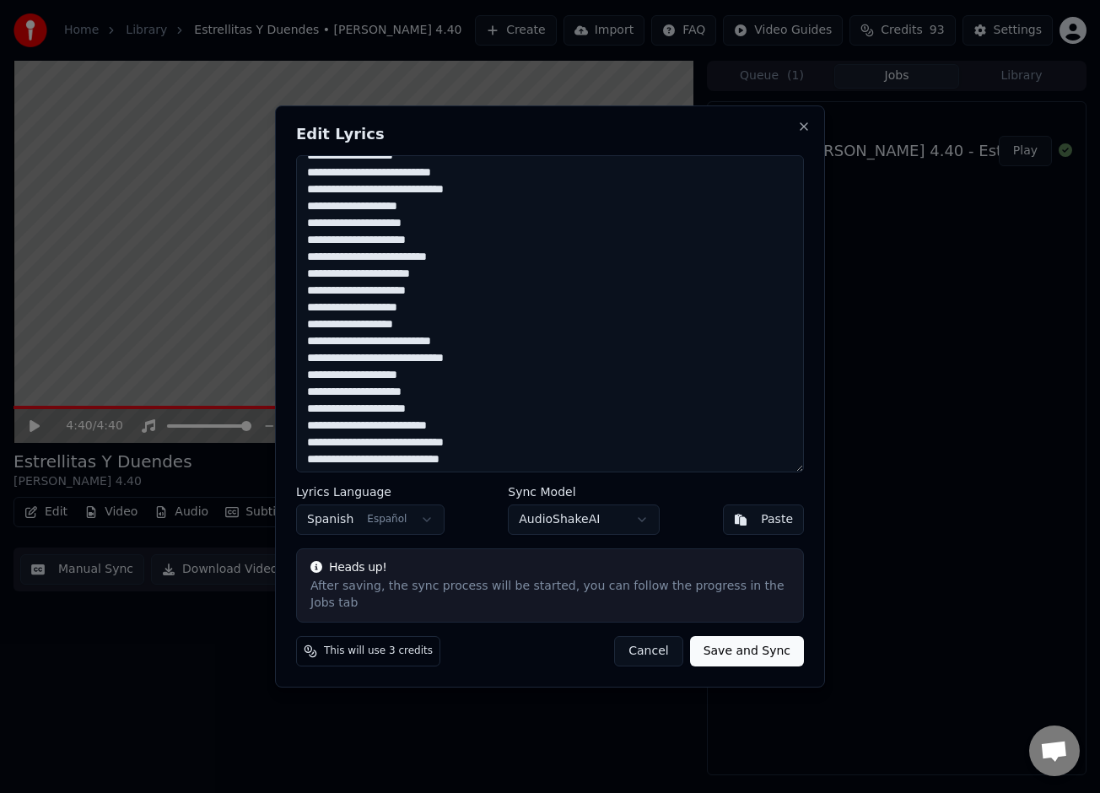
scroll to position [592, 0]
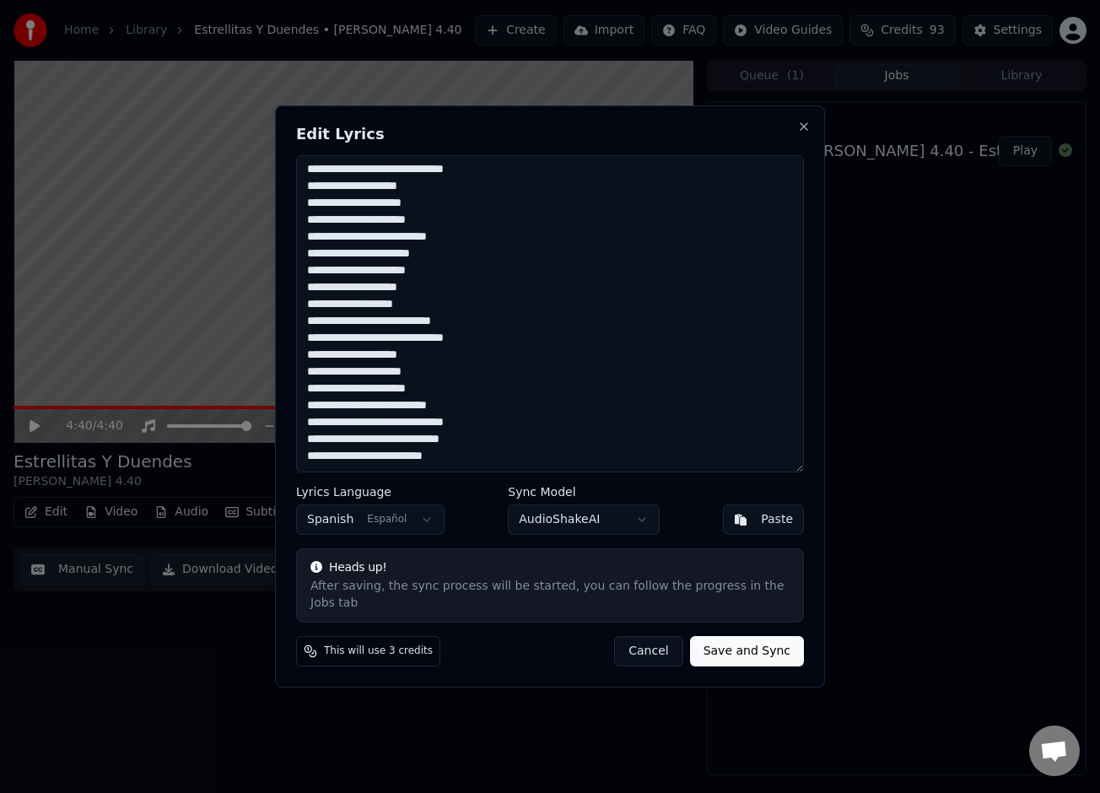
type textarea "**********"
click at [740, 659] on button "Save and Sync" at bounding box center [747, 651] width 114 height 30
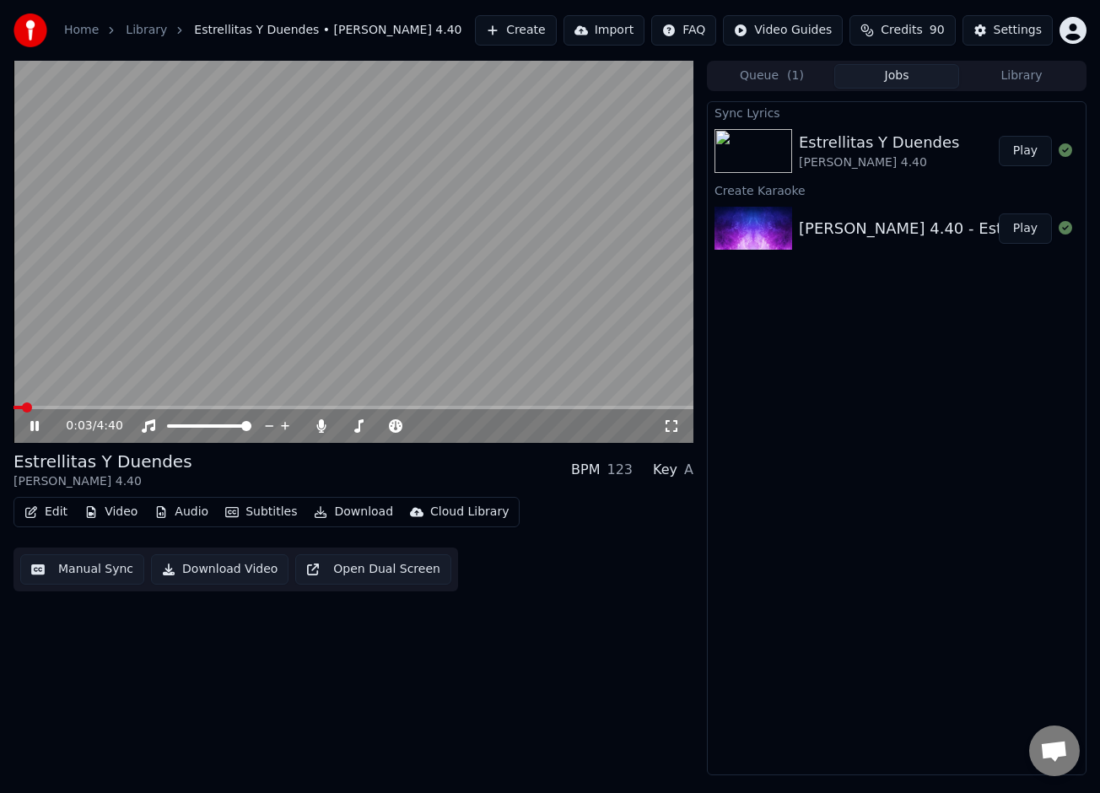
click at [35, 427] on icon at bounding box center [46, 426] width 39 height 14
click at [321, 429] on icon at bounding box center [321, 426] width 17 height 14
click at [368, 516] on button "Download" at bounding box center [353, 512] width 93 height 24
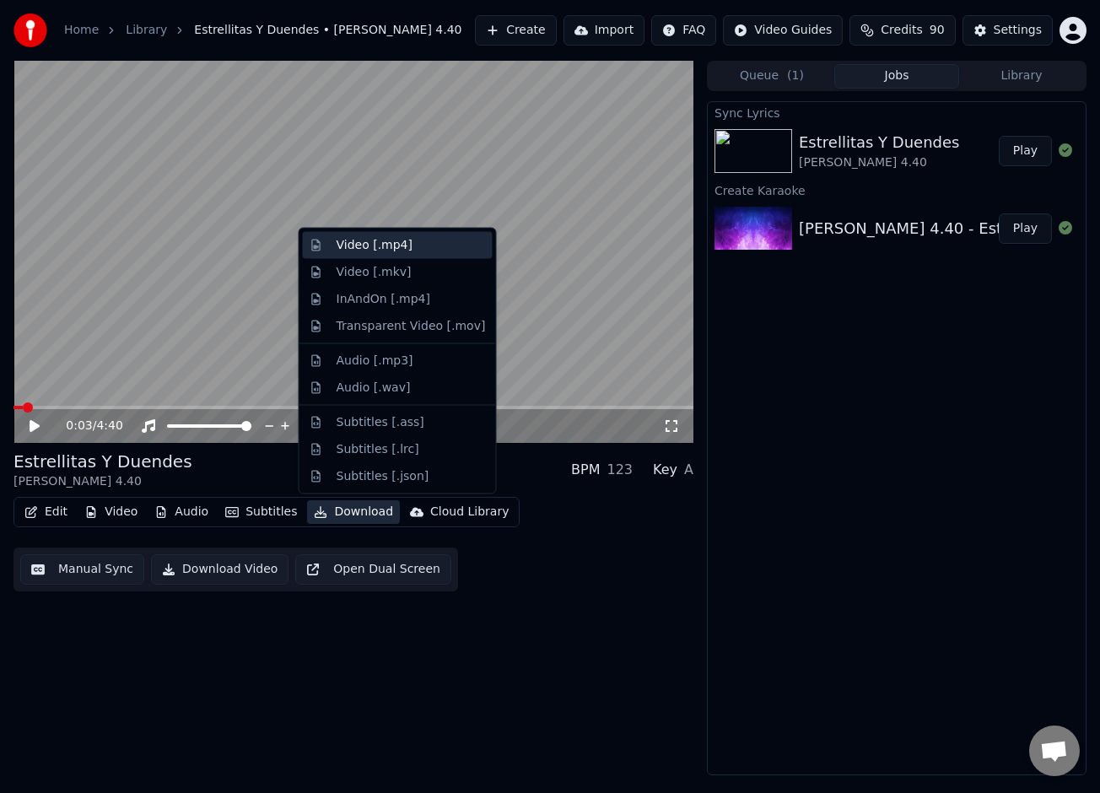
click at [374, 251] on div "Video [.mp4]" at bounding box center [375, 245] width 76 height 17
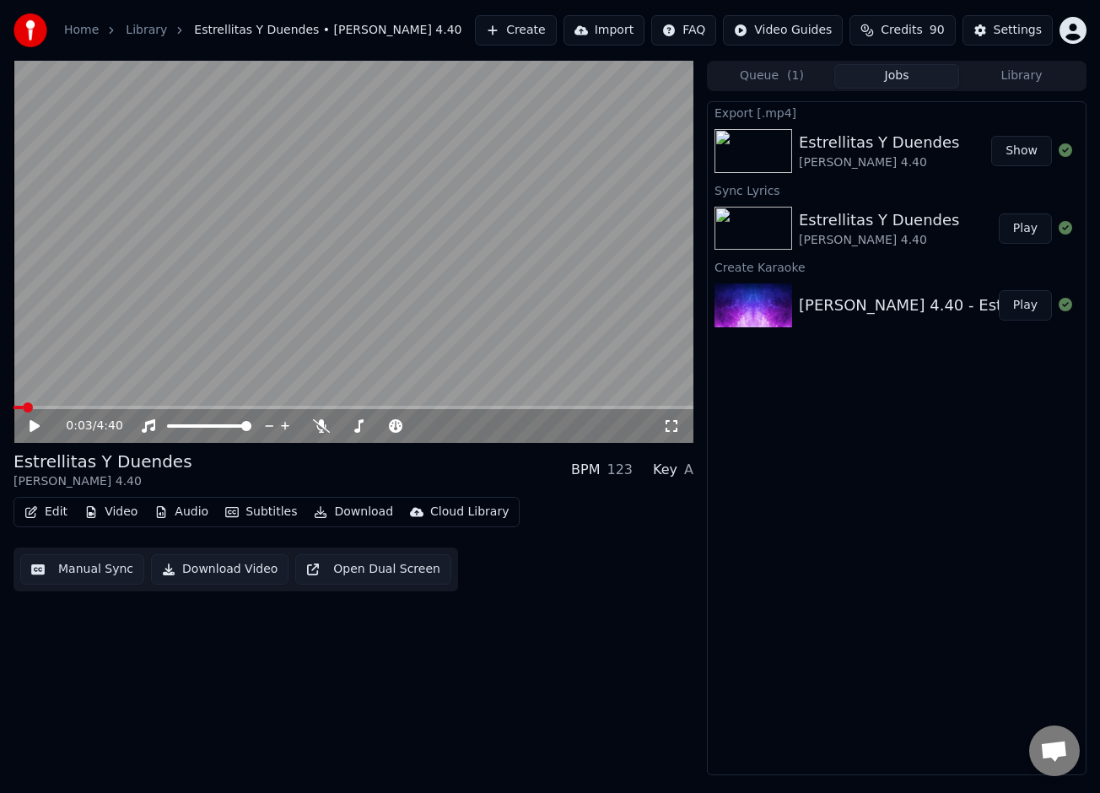
click at [1011, 148] on button "Show" at bounding box center [1021, 151] width 61 height 30
